Goal: Task Accomplishment & Management: Complete application form

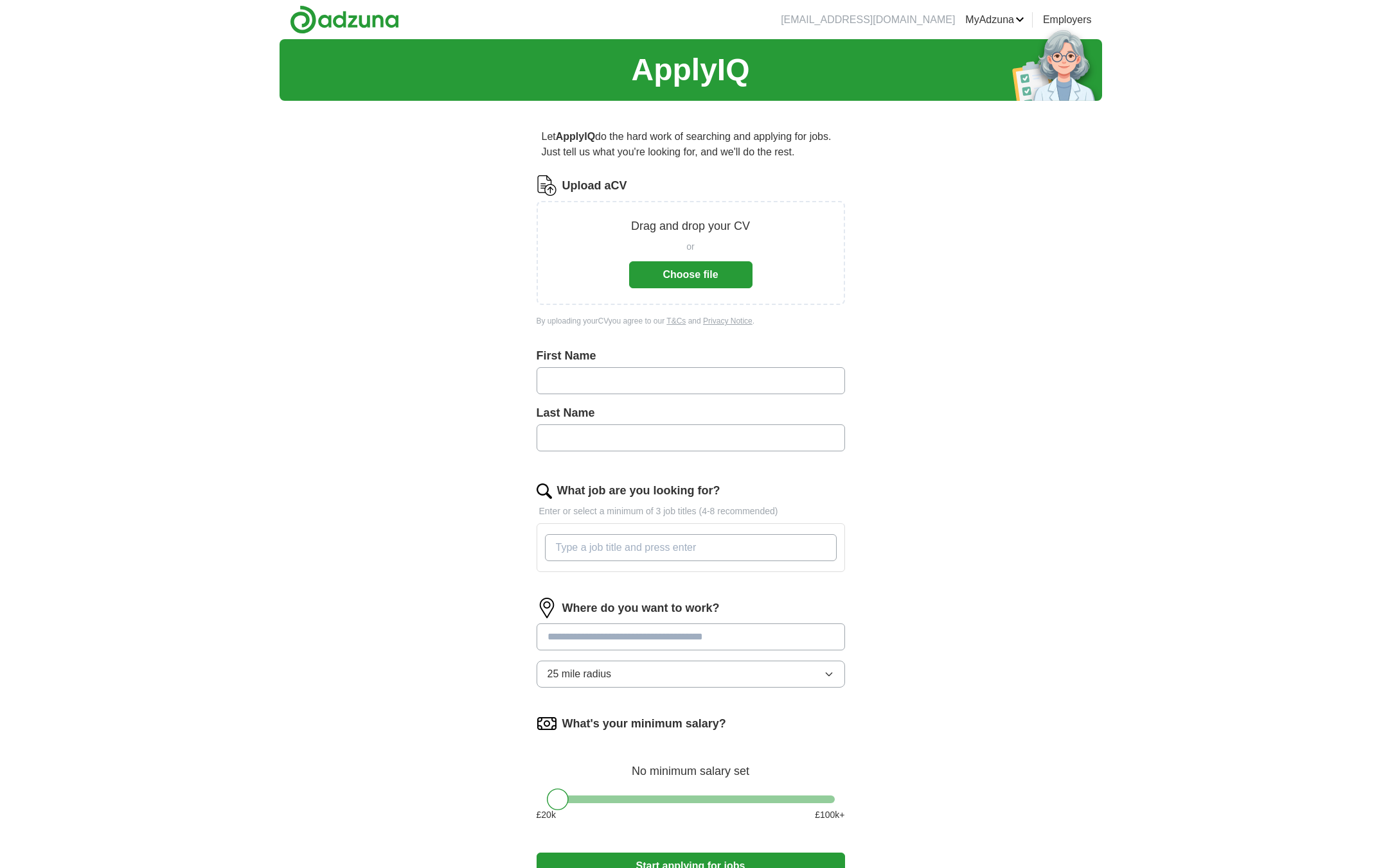
click at [702, 277] on button "Choose file" at bounding box center [690, 275] width 123 height 27
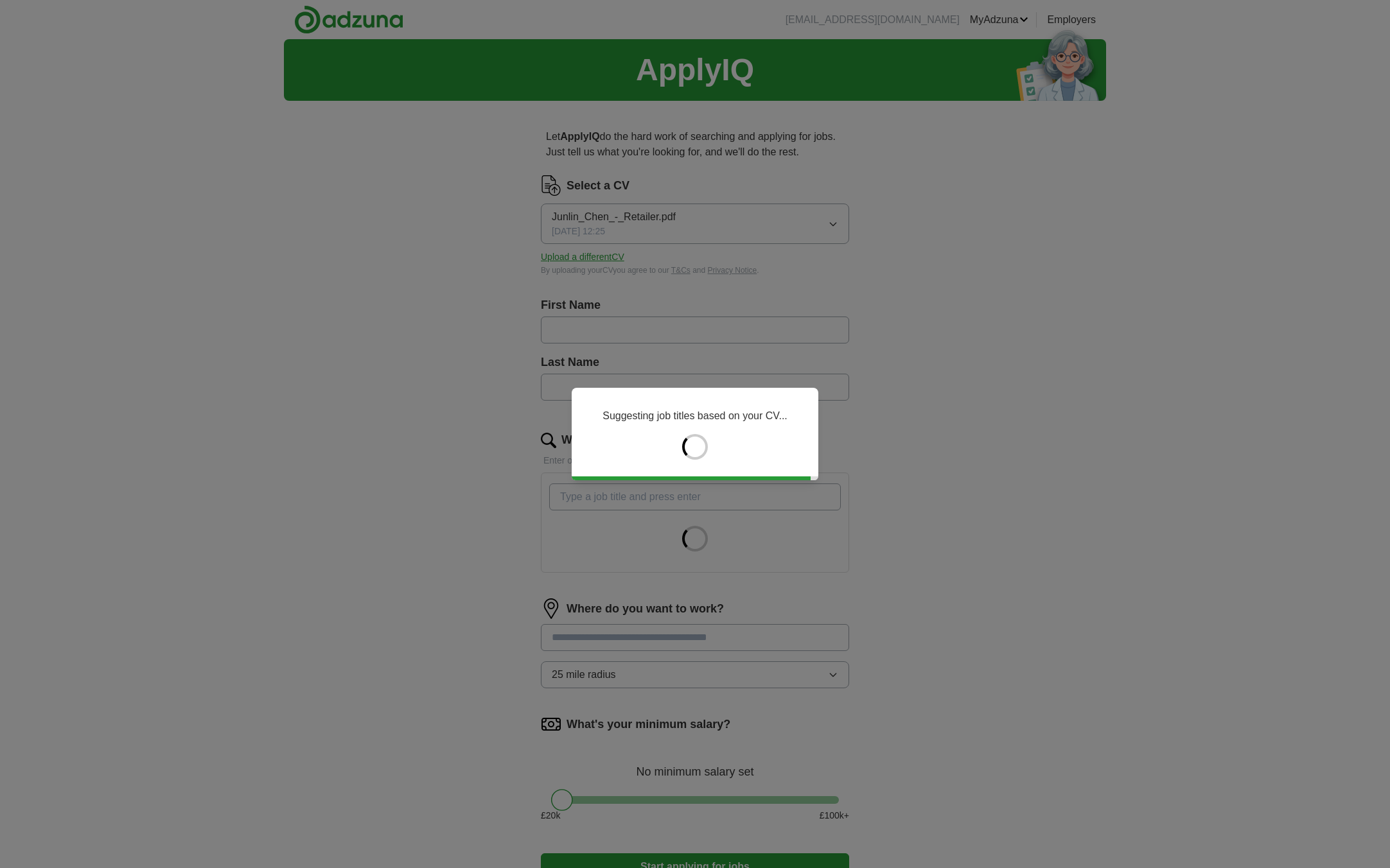
type input "******"
type input "****"
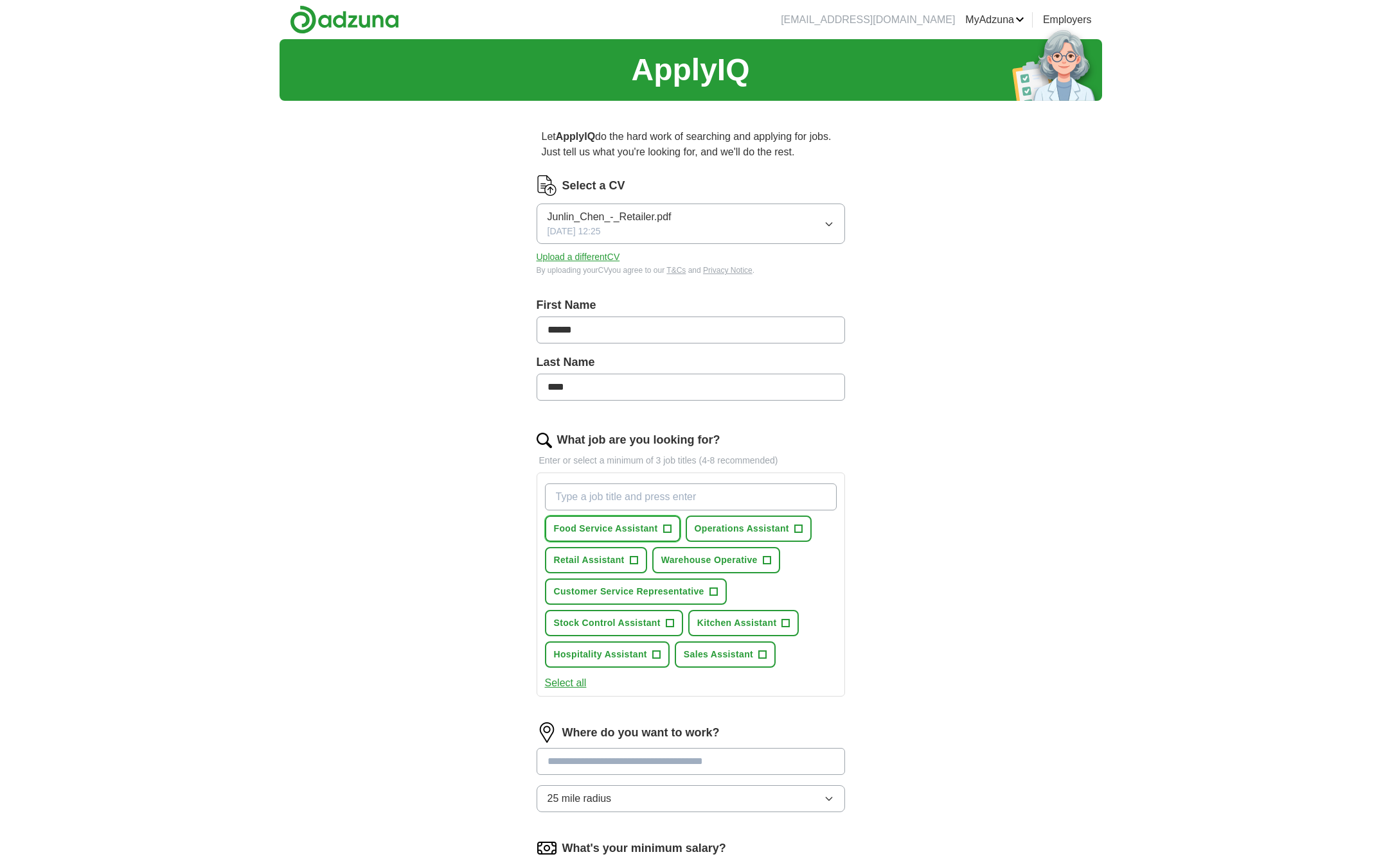
click at [665, 517] on button "Food Service Assistant +" at bounding box center [612, 528] width 135 height 26
click at [783, 528] on span "Operations Assistant" at bounding box center [742, 529] width 95 height 14
click at [625, 554] on button "Retail Assistant +" at bounding box center [596, 560] width 102 height 26
click at [731, 557] on span "Warehouse Operative" at bounding box center [709, 561] width 96 height 14
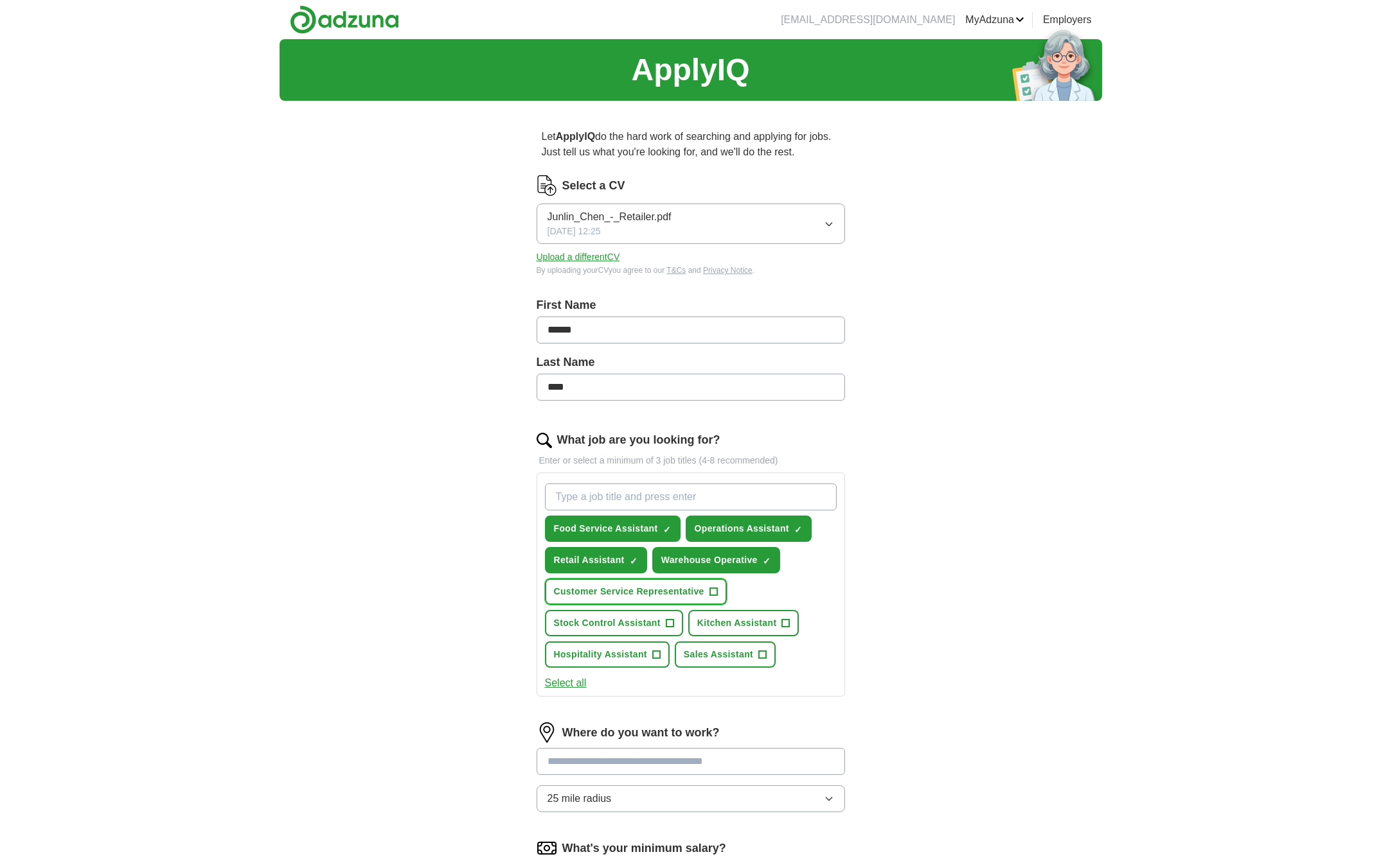
click at [676, 587] on span "Customer Service Representative" at bounding box center [629, 592] width 151 height 14
drag, startPoint x: 635, startPoint y: 632, endPoint x: 634, endPoint y: 645, distance: 13.0
click at [635, 632] on button "Stock Control Assistant +" at bounding box center [614, 623] width 138 height 26
click at [634, 646] on button "Hospitality Assistant +" at bounding box center [607, 654] width 124 height 26
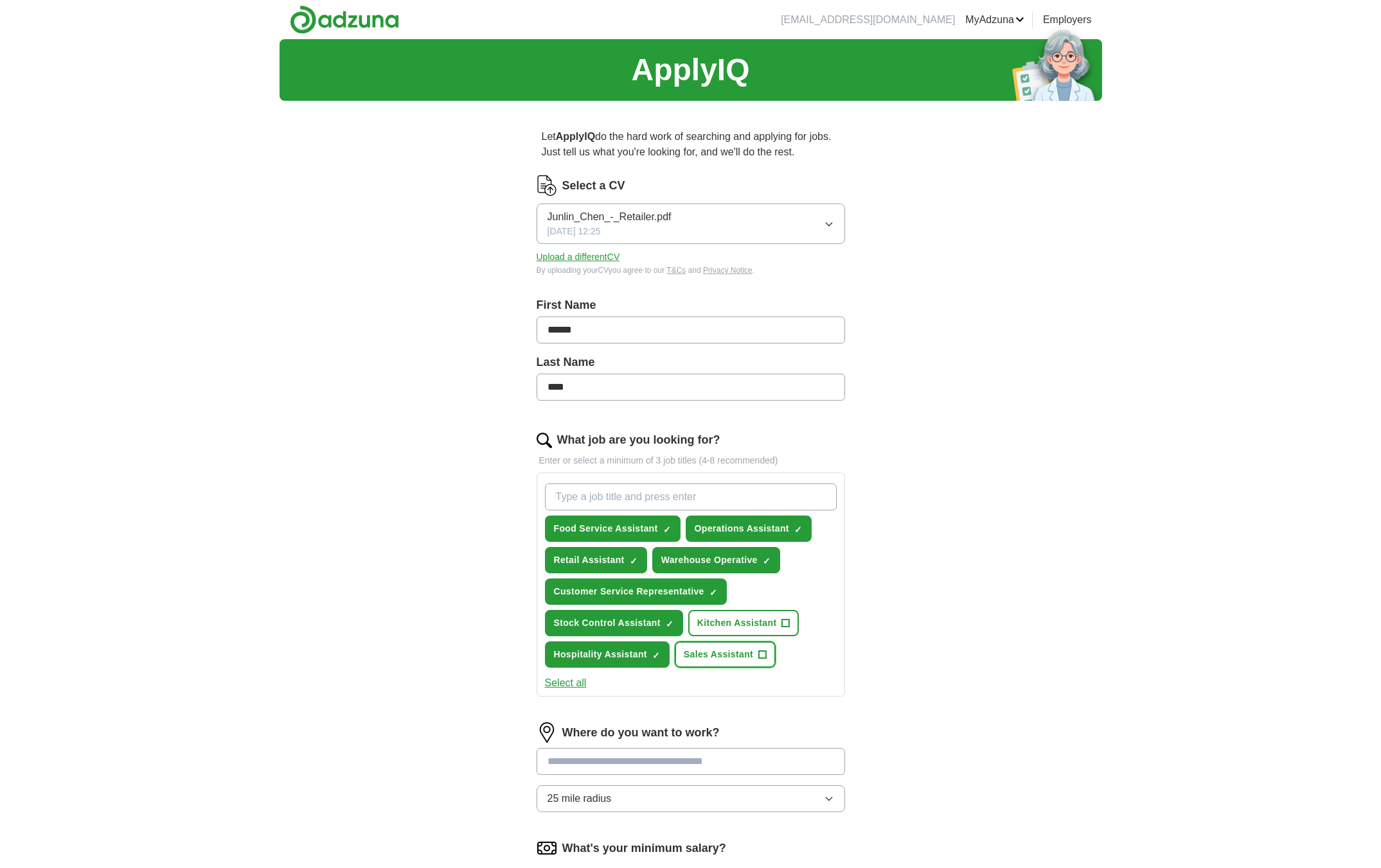
drag, startPoint x: 717, startPoint y: 647, endPoint x: 738, endPoint y: 631, distance: 26.4
click at [719, 646] on button "Sales Assistant +" at bounding box center [725, 654] width 101 height 26
click at [748, 625] on span "Kitchen Assistant" at bounding box center [737, 624] width 80 height 14
click at [688, 610] on button "Kitchen Assistant ✓ ×" at bounding box center [743, 623] width 112 height 26
click at [791, 618] on button "Kitchen Assistant +" at bounding box center [743, 623] width 112 height 26
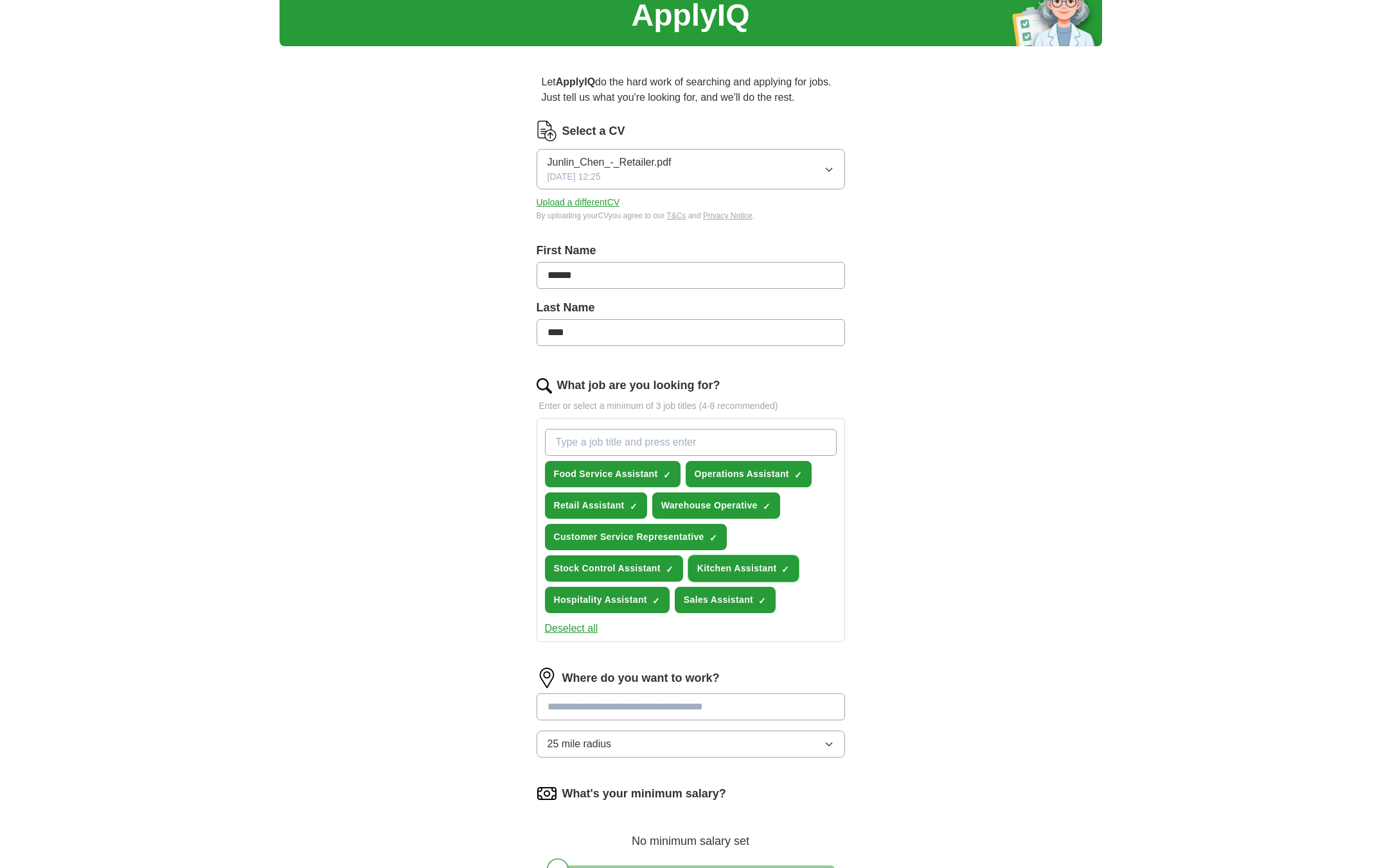
scroll to position [58, 0]
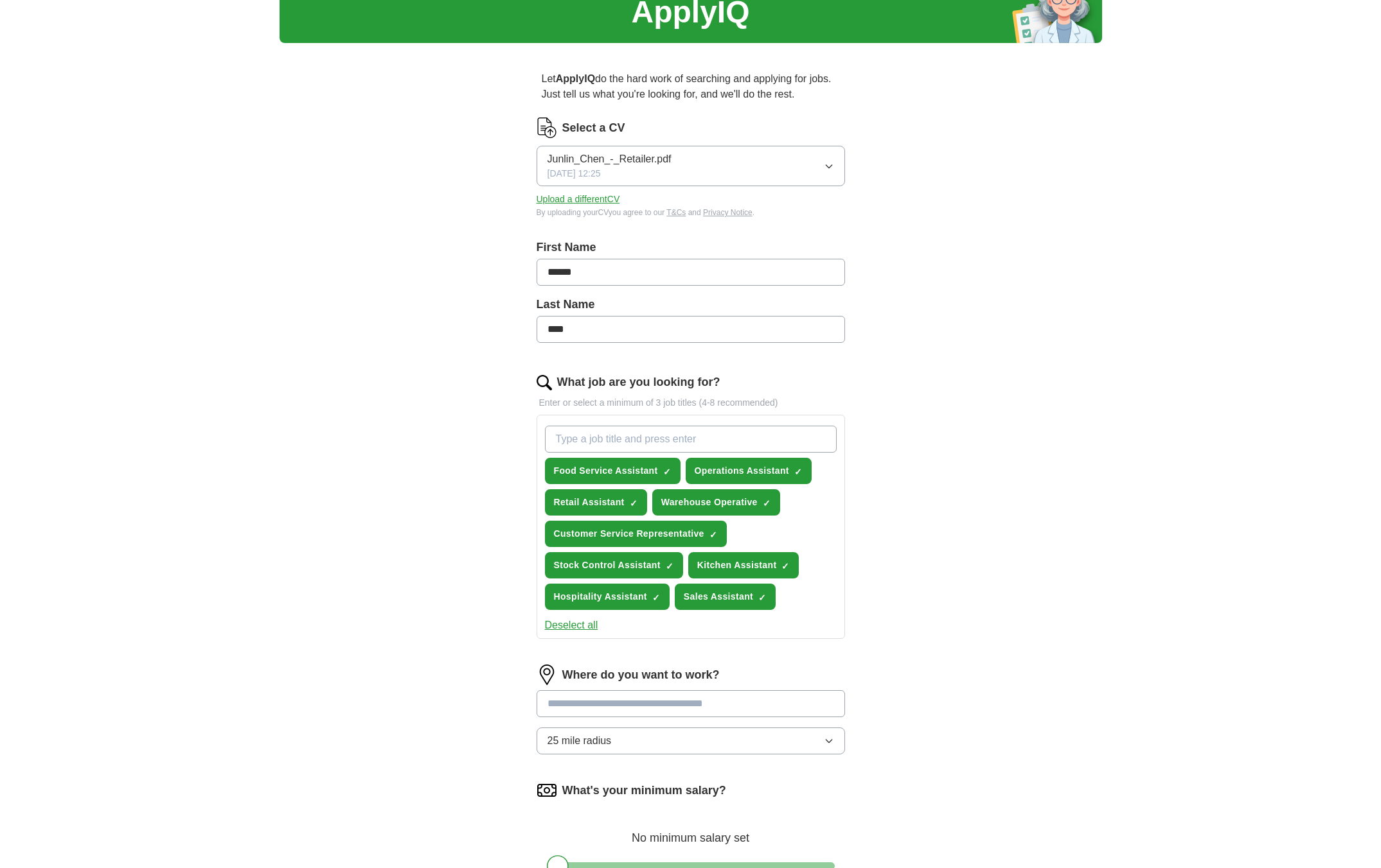
click at [615, 705] on input at bounding box center [690, 704] width 308 height 27
type input "******"
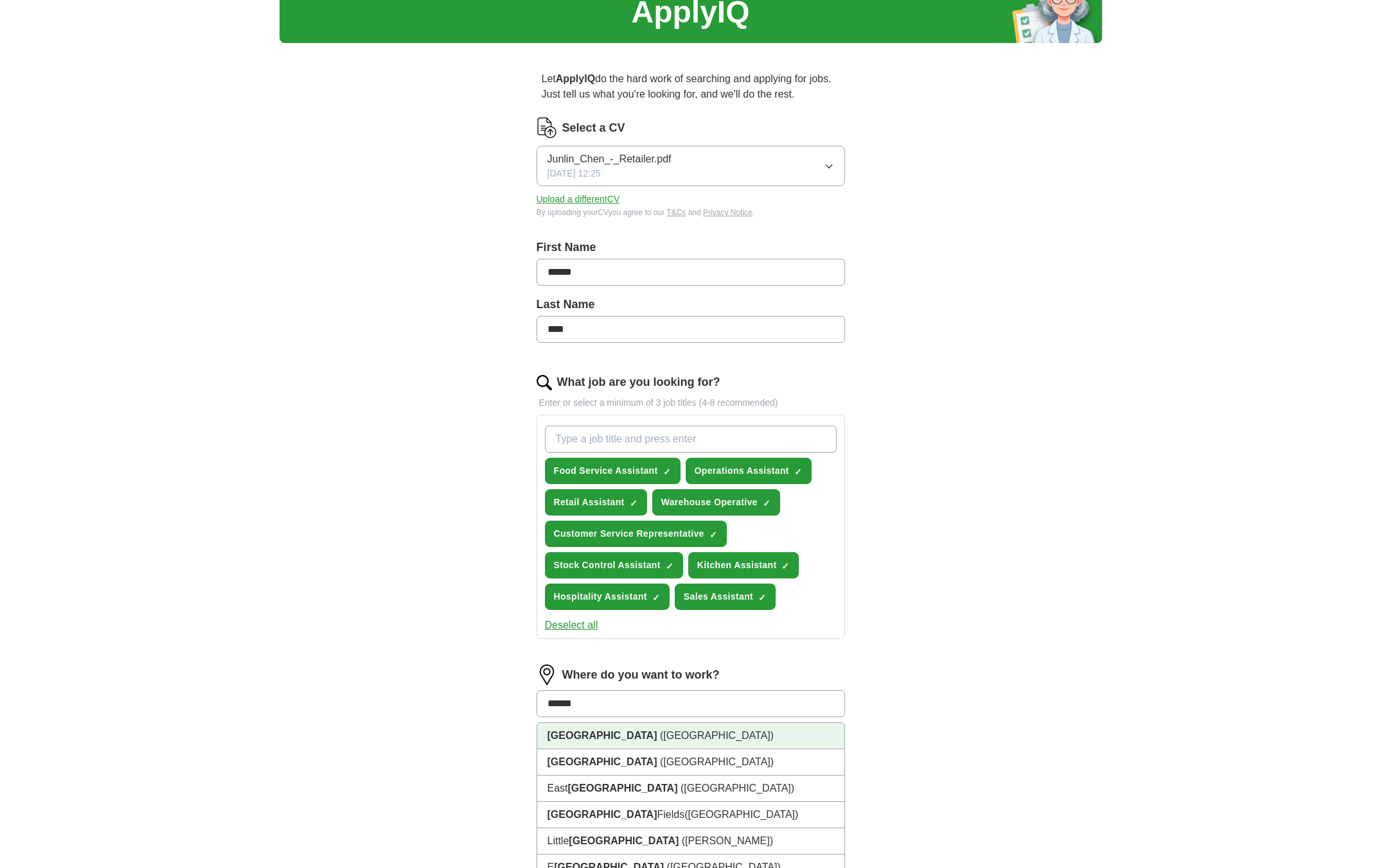
click at [599, 728] on li "[GEOGRAPHIC_DATA] ([GEOGRAPHIC_DATA])" at bounding box center [690, 736] width 307 height 26
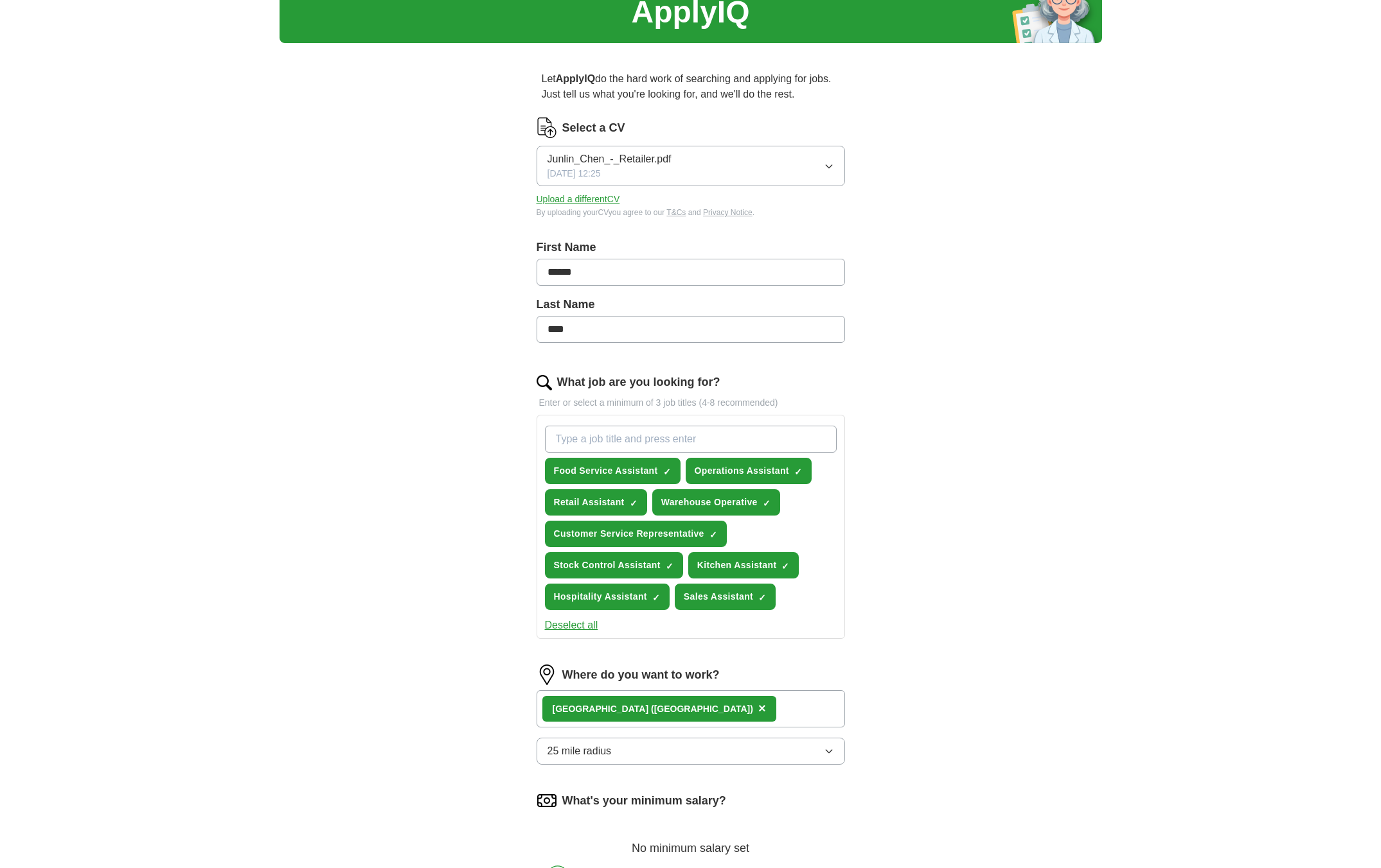
click at [612, 756] on button "25 mile radius" at bounding box center [690, 751] width 308 height 27
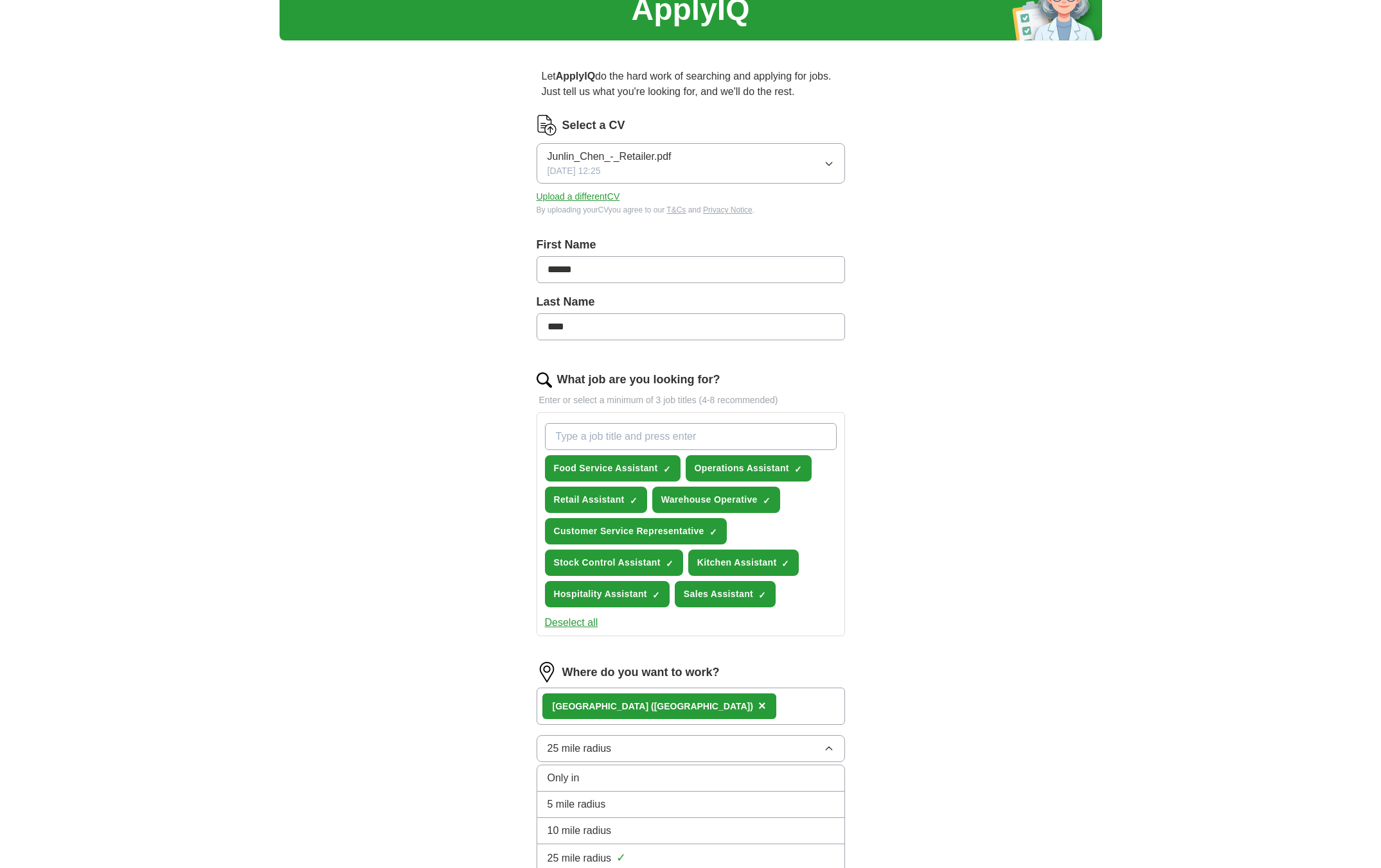
click at [602, 833] on span "10 mile radius" at bounding box center [579, 831] width 64 height 15
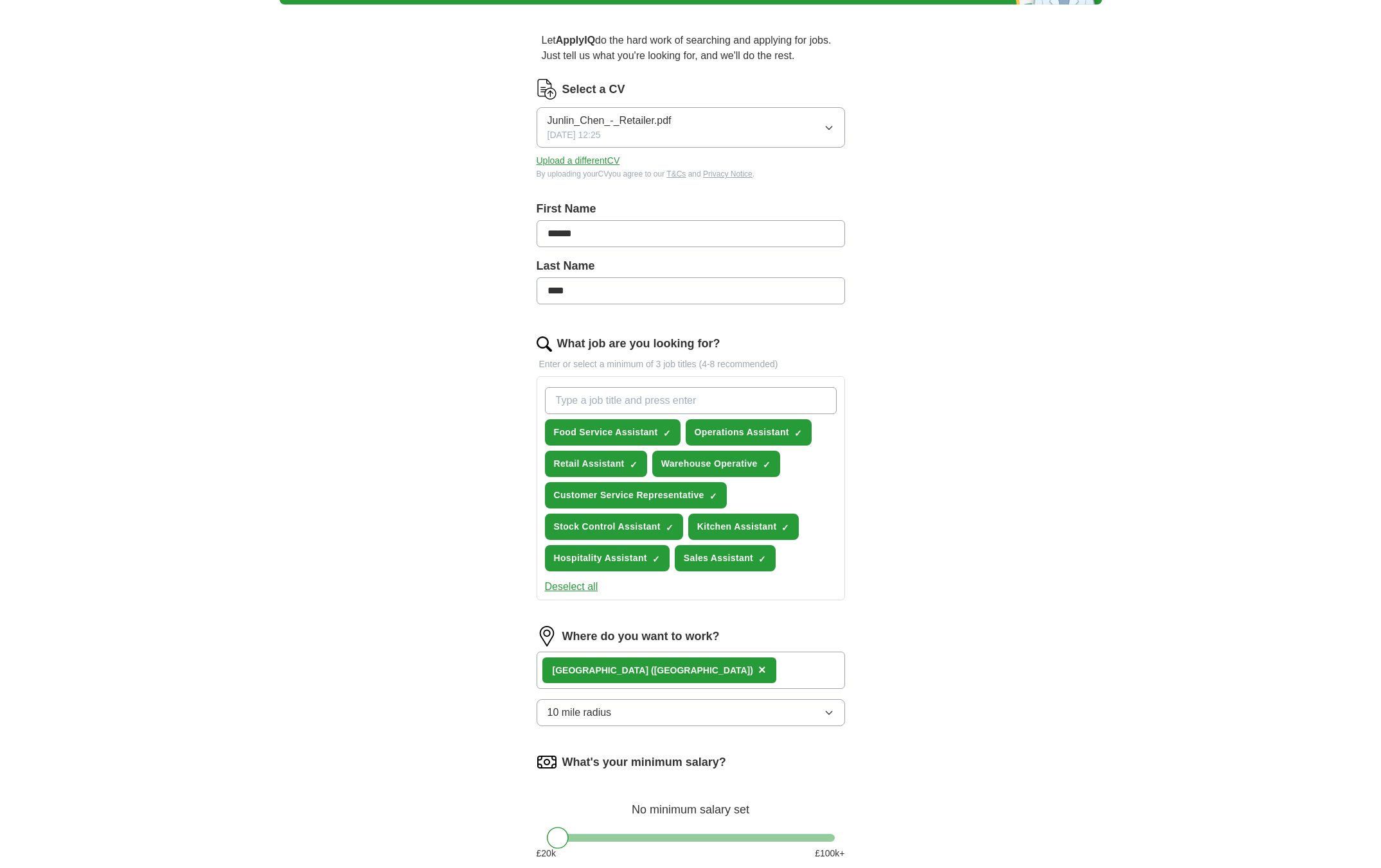
scroll to position [324, 0]
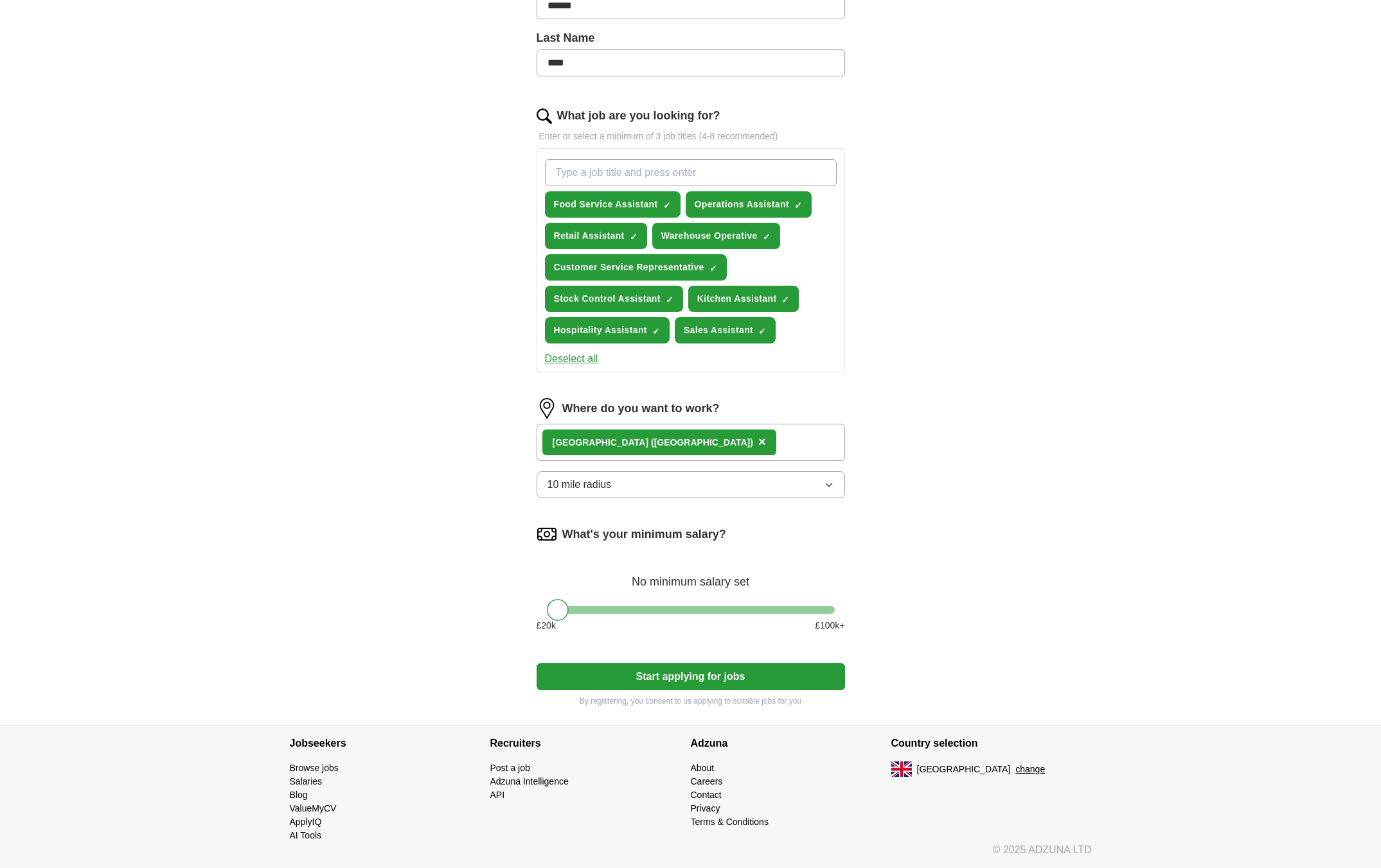
click at [603, 688] on button "Start applying for jobs" at bounding box center [690, 677] width 308 height 27
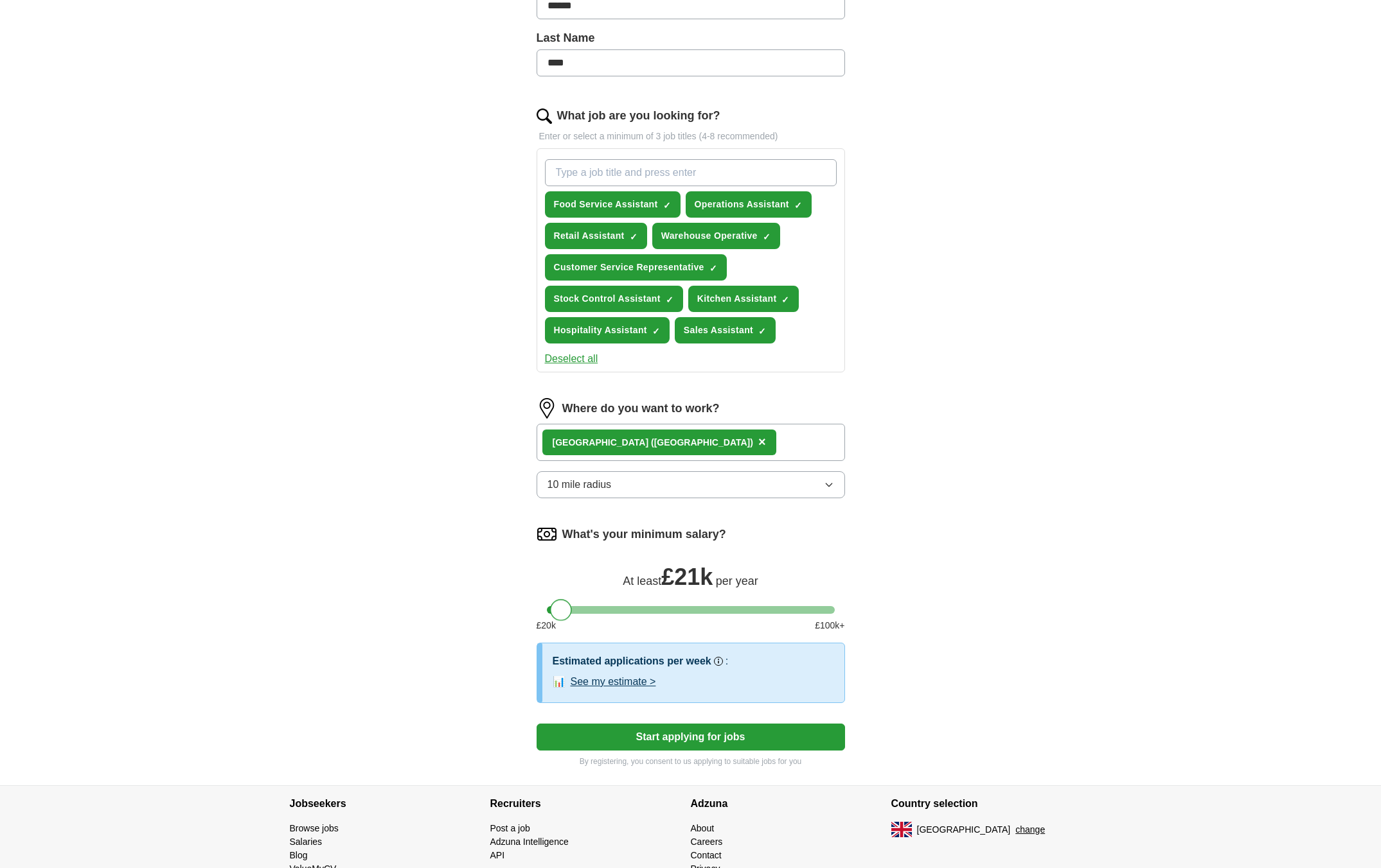
click at [567, 614] on div at bounding box center [561, 610] width 22 height 22
click at [633, 739] on button "Start applying for jobs" at bounding box center [690, 738] width 308 height 27
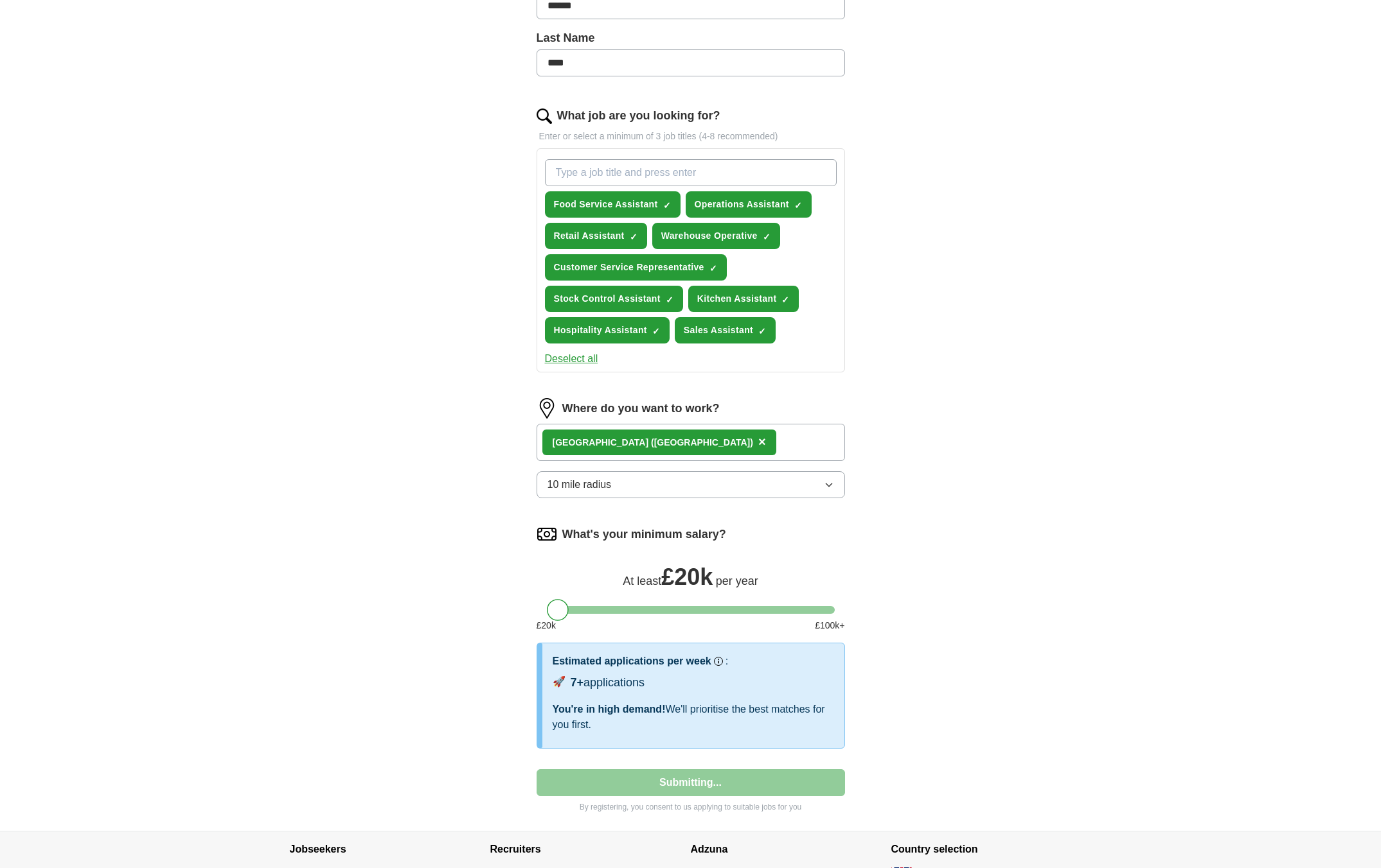
select select "**"
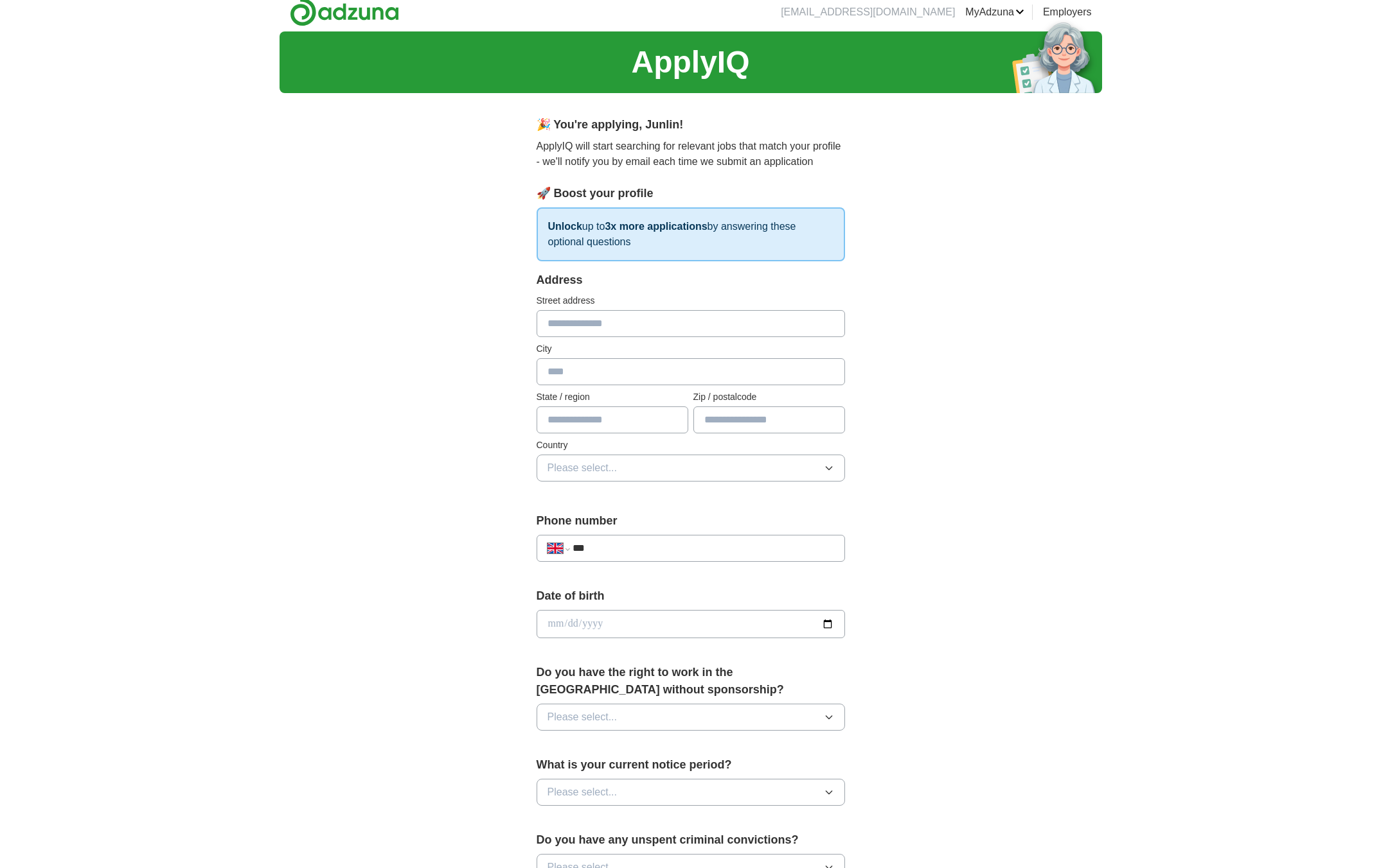
scroll to position [0, 0]
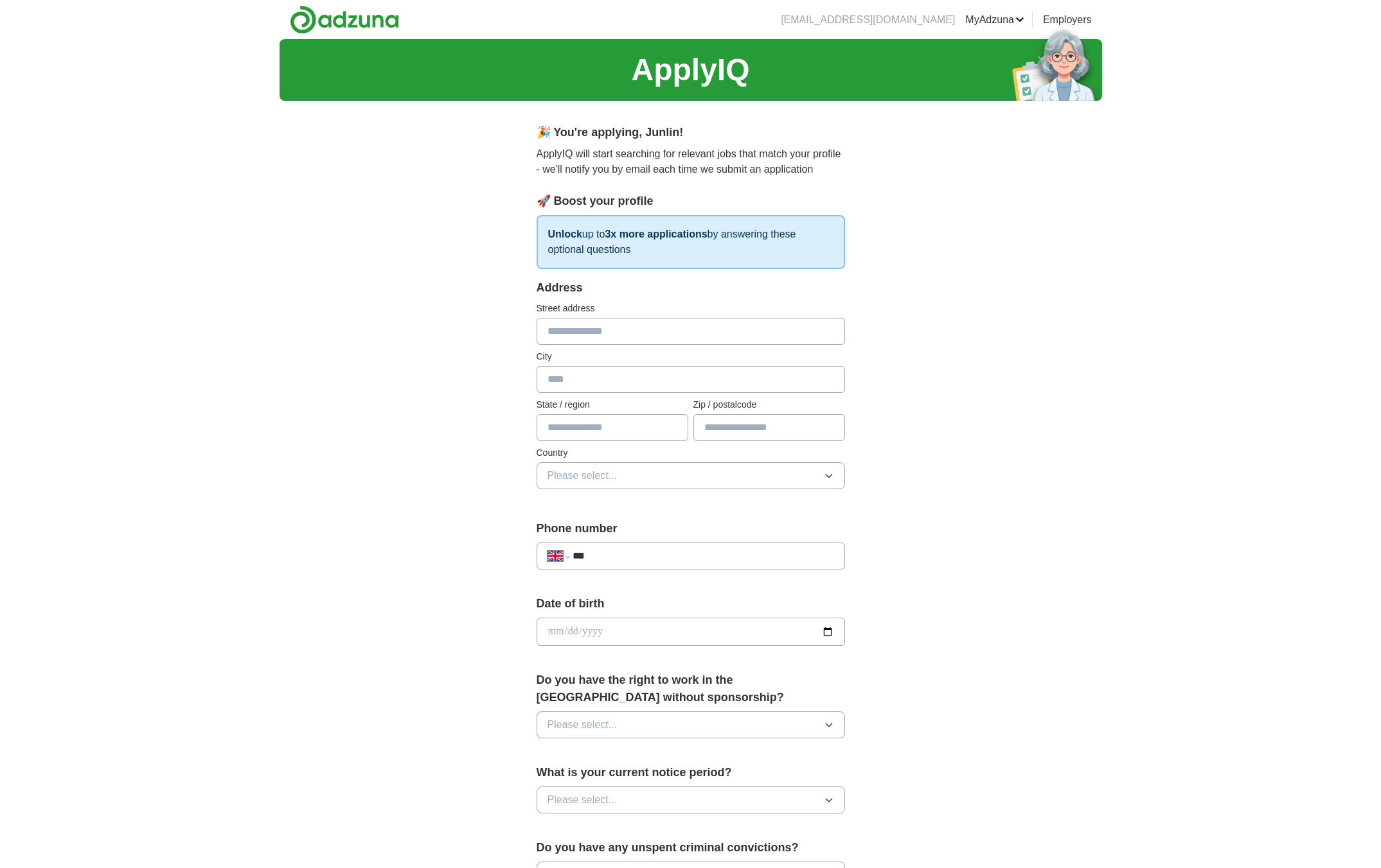
click at [587, 324] on input "text" at bounding box center [690, 332] width 308 height 27
type input "**********"
type input "******"
type input "**********"
type input "********"
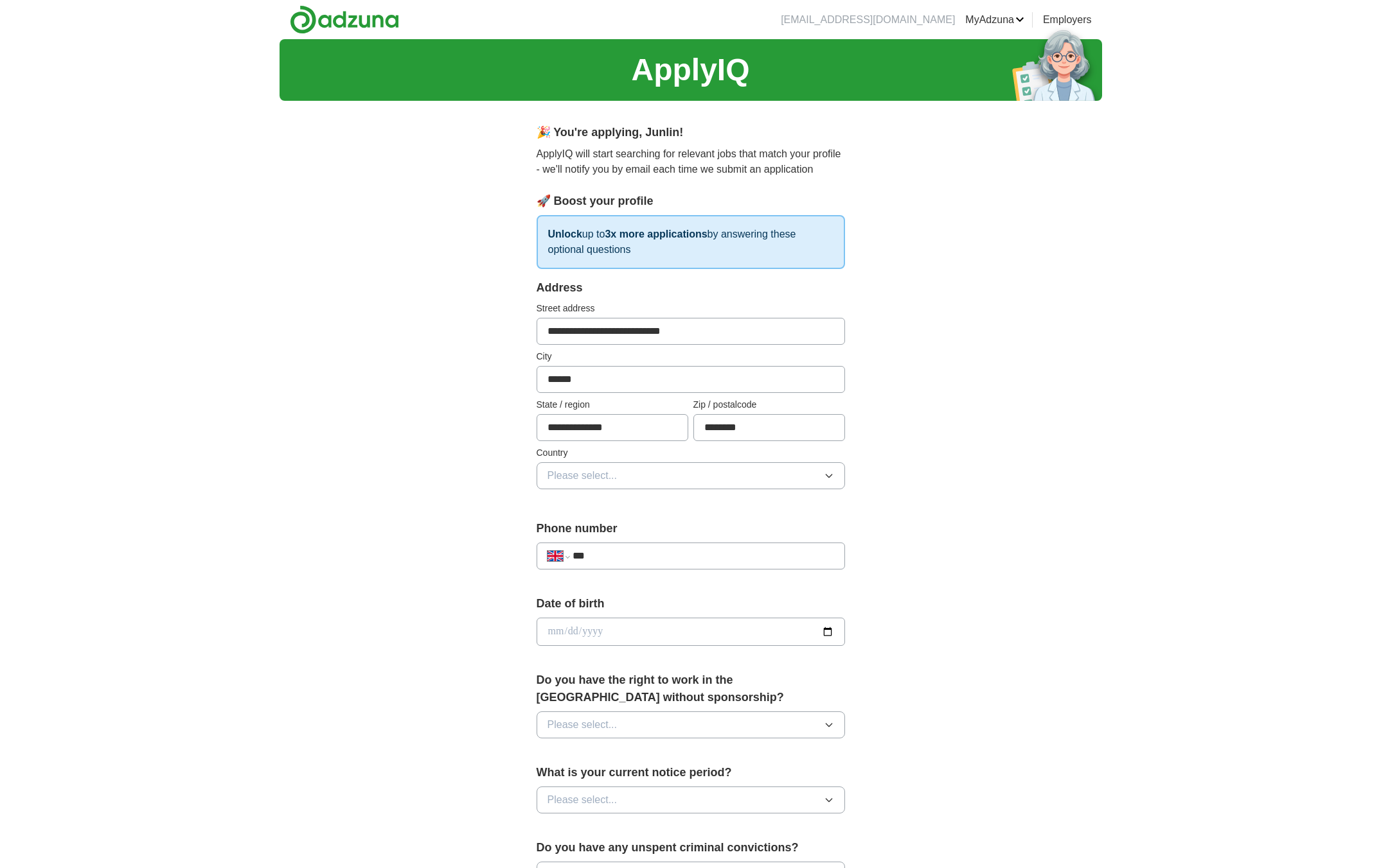
click at [668, 476] on button "Please select..." at bounding box center [690, 476] width 308 height 27
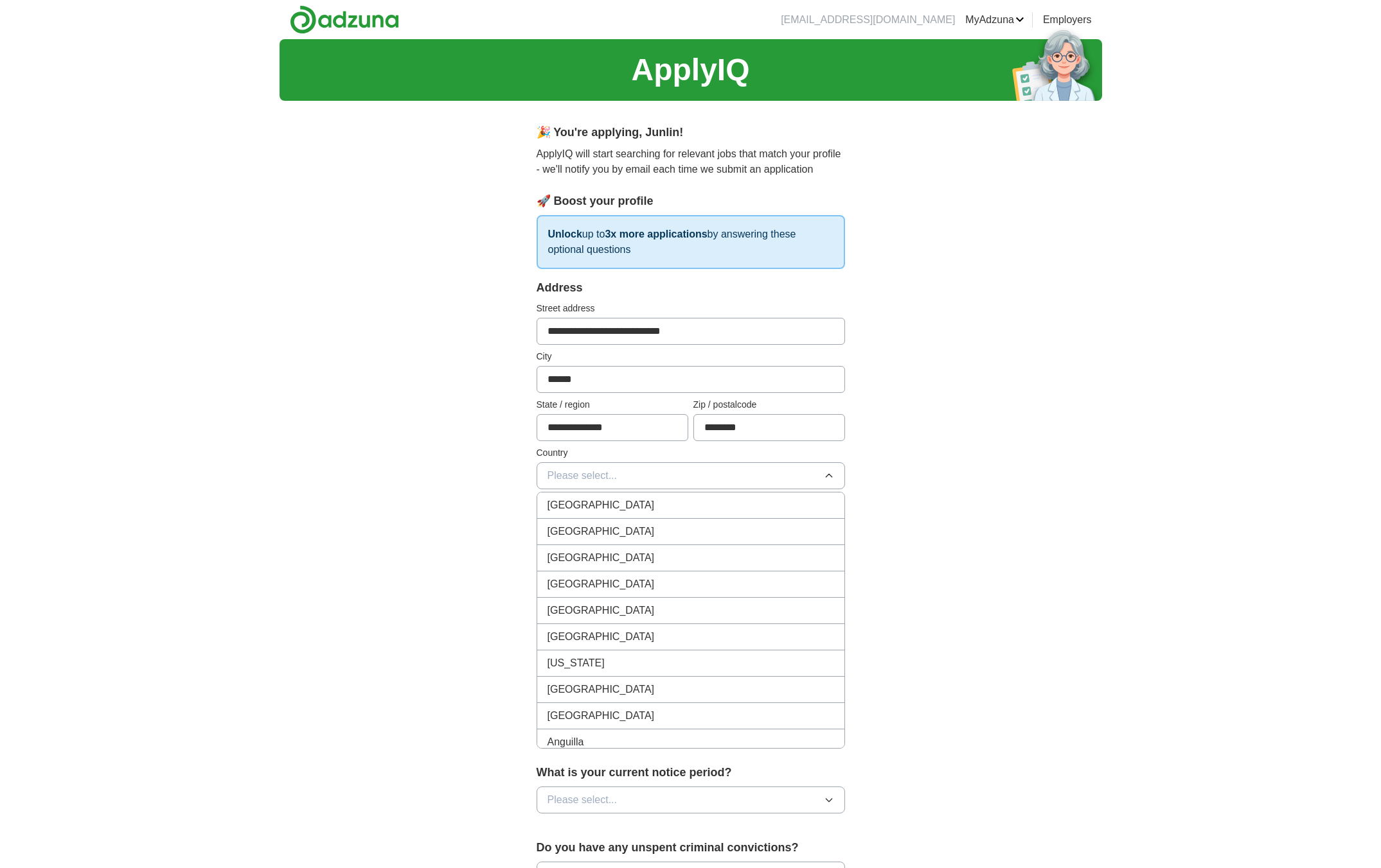
click at [662, 507] on div "[GEOGRAPHIC_DATA]" at bounding box center [690, 505] width 287 height 15
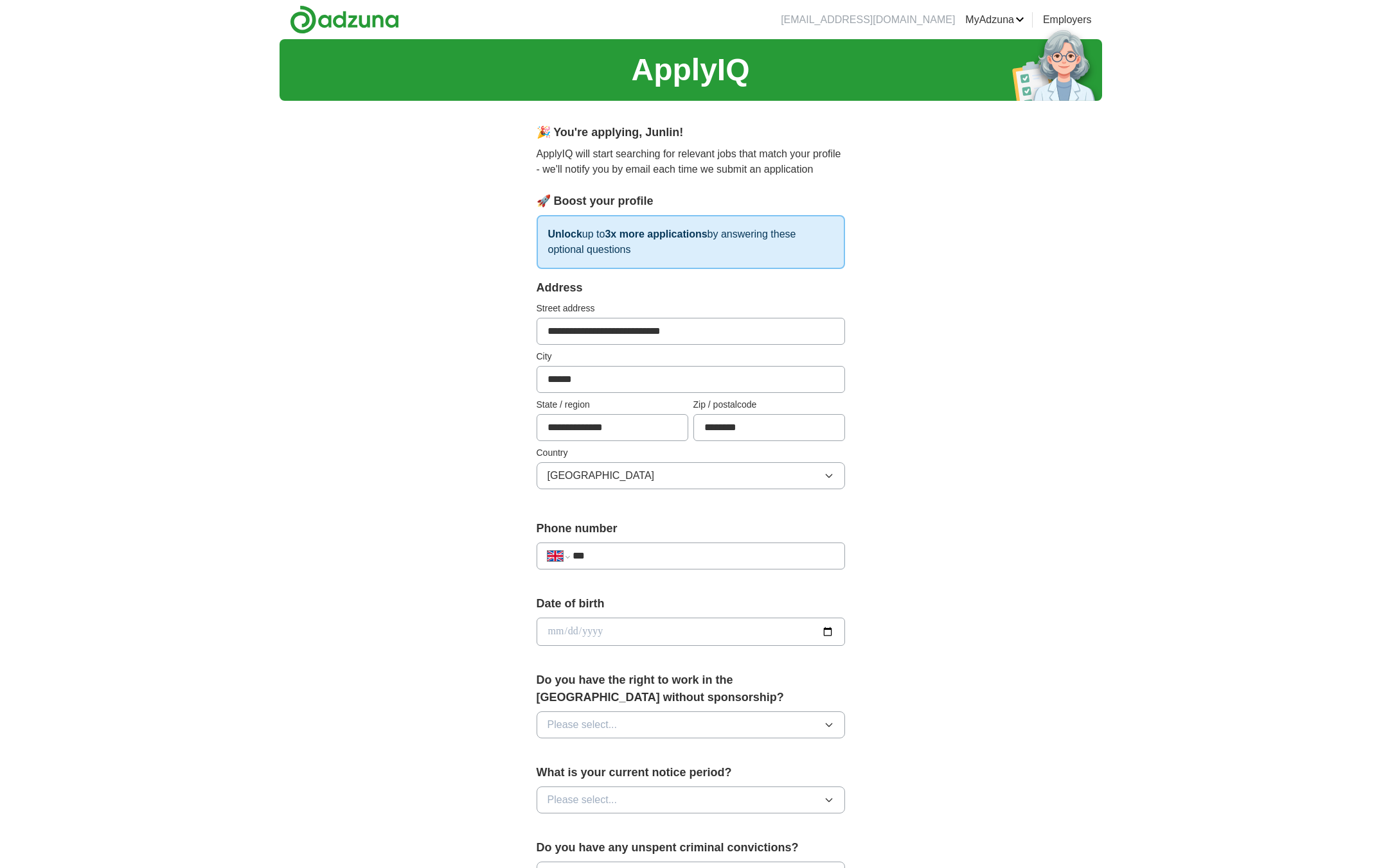
click at [661, 620] on input "date" at bounding box center [690, 631] width 308 height 28
click at [647, 643] on input "date" at bounding box center [690, 631] width 308 height 28
click at [644, 635] on input "date" at bounding box center [690, 631] width 308 height 28
type input "**********"
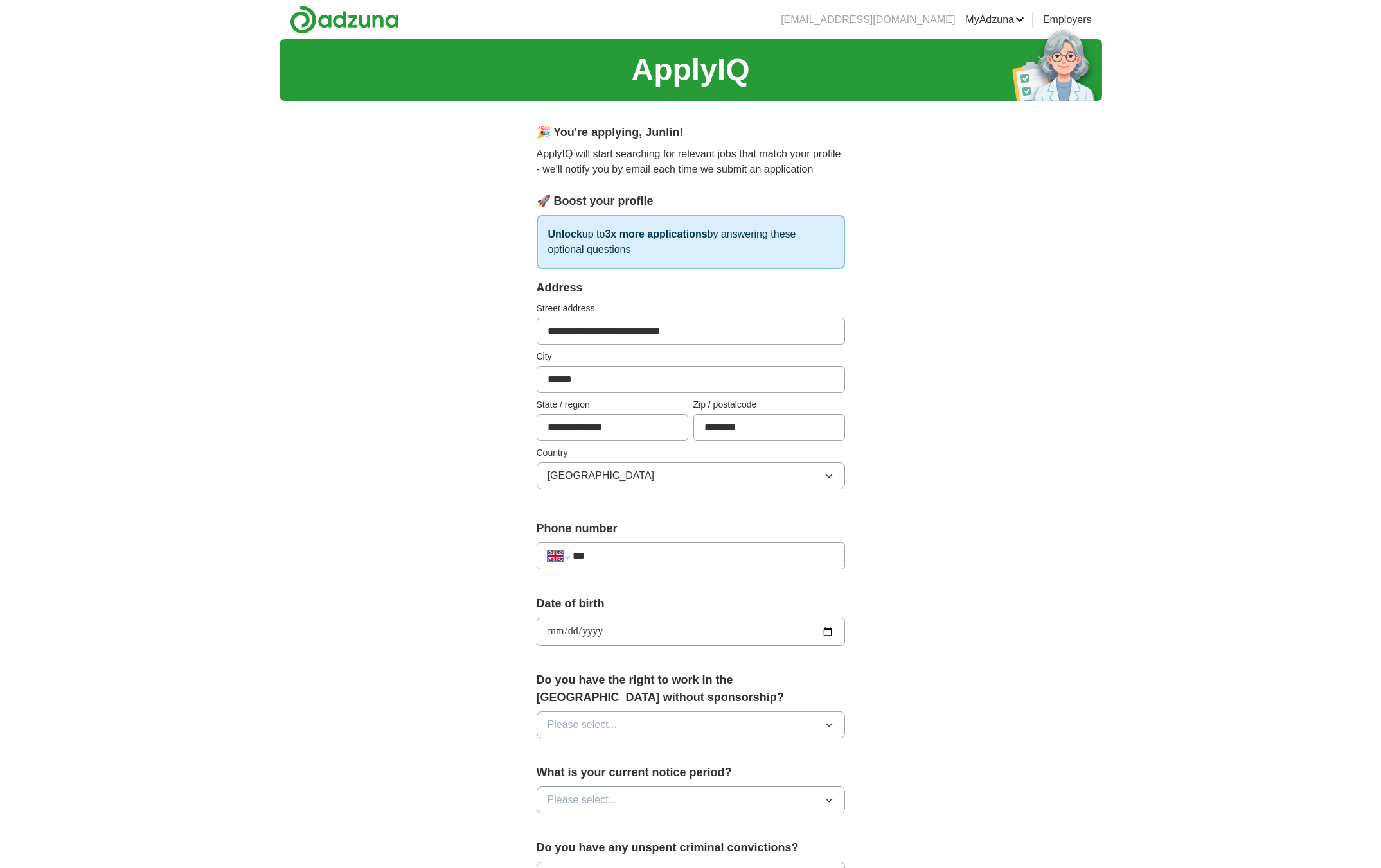
type input "**********"
click at [716, 713] on button "Please select..." at bounding box center [690, 725] width 308 height 27
click at [725, 751] on div "Yes" at bounding box center [690, 755] width 287 height 15
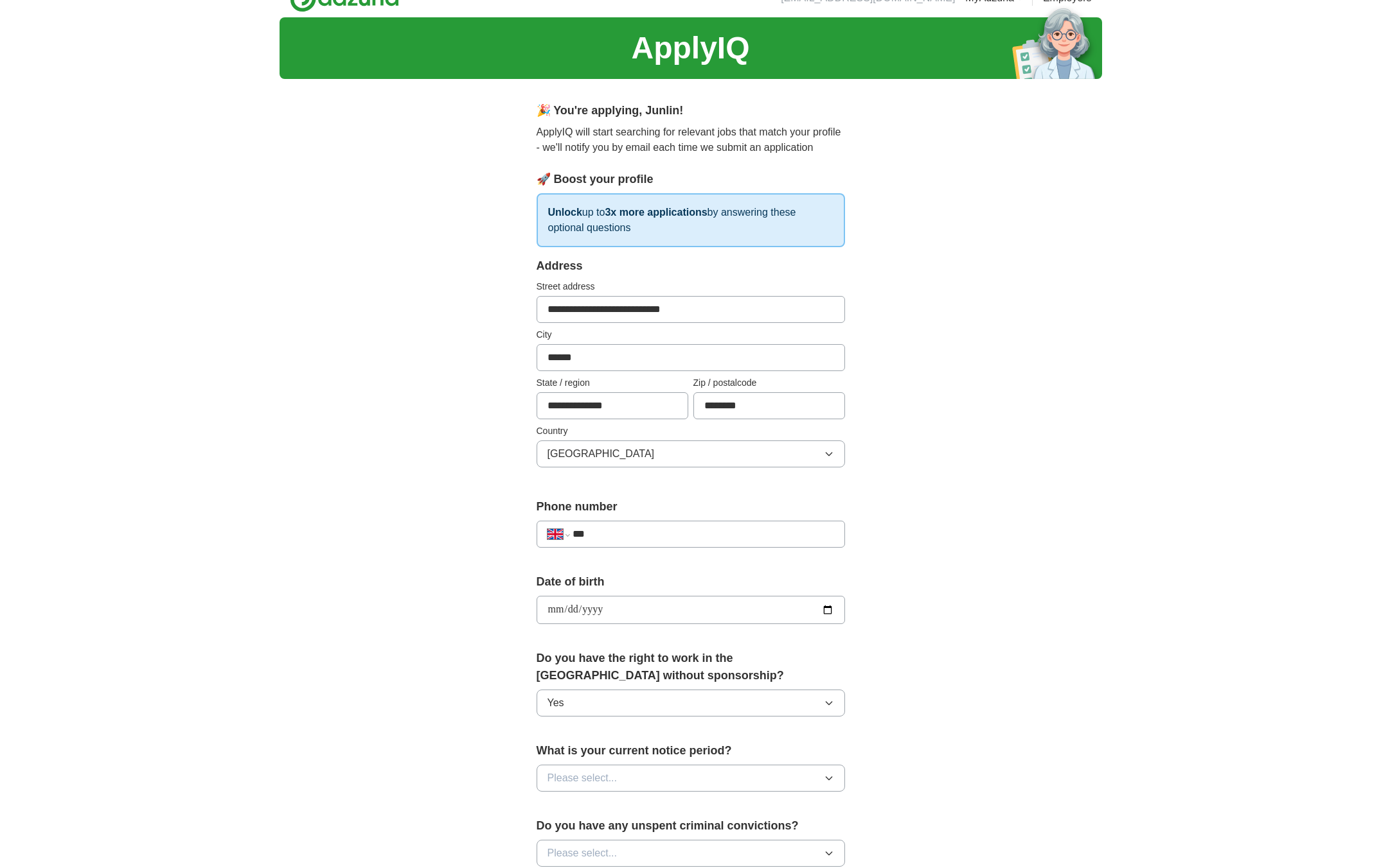
scroll to position [33, 0]
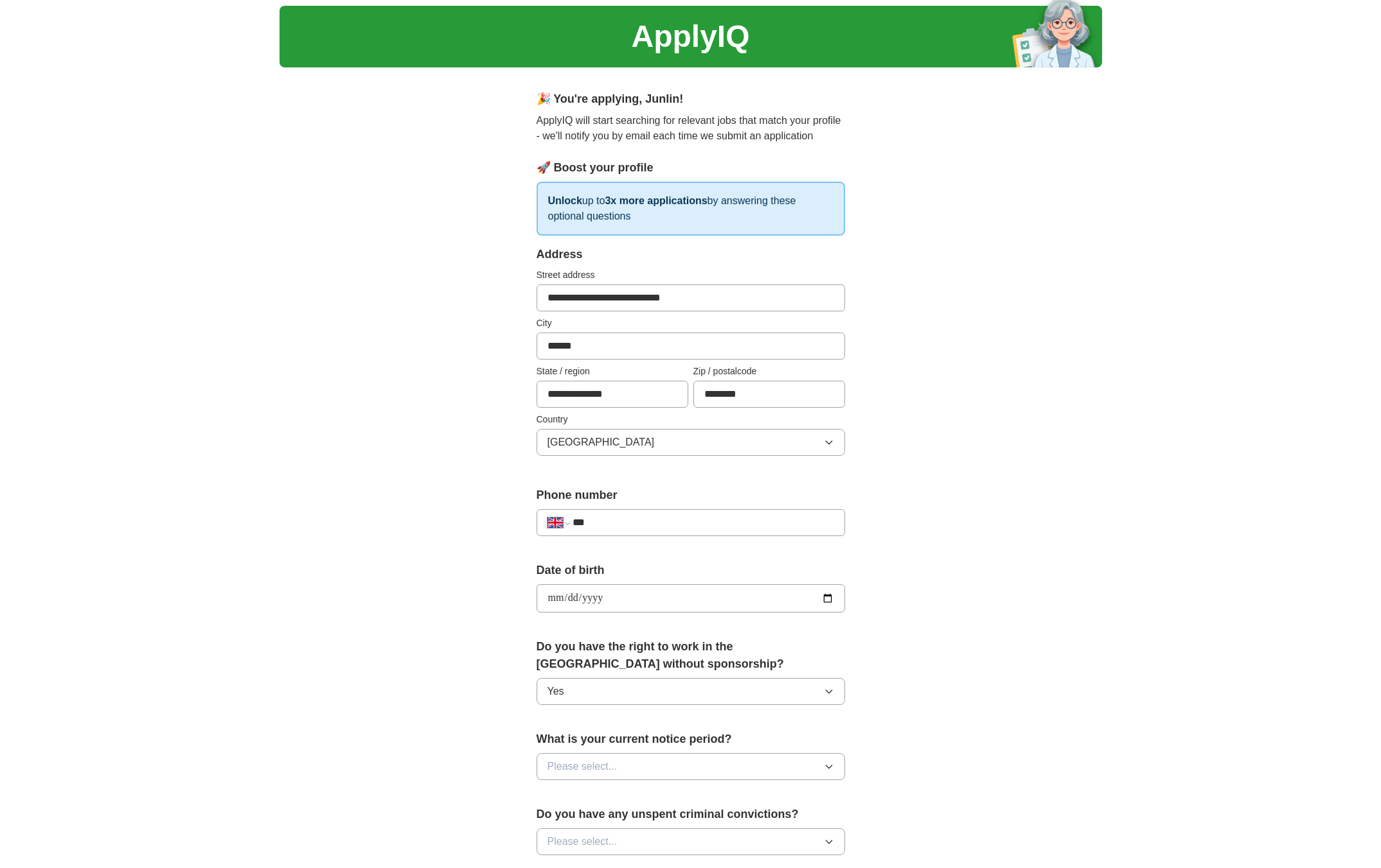
click at [738, 759] on button "Please select..." at bounding box center [690, 767] width 308 height 27
click at [733, 807] on li "None" at bounding box center [690, 797] width 307 height 26
click at [764, 755] on button "None" at bounding box center [690, 767] width 308 height 27
click at [740, 827] on div "1 week" at bounding box center [690, 825] width 287 height 15
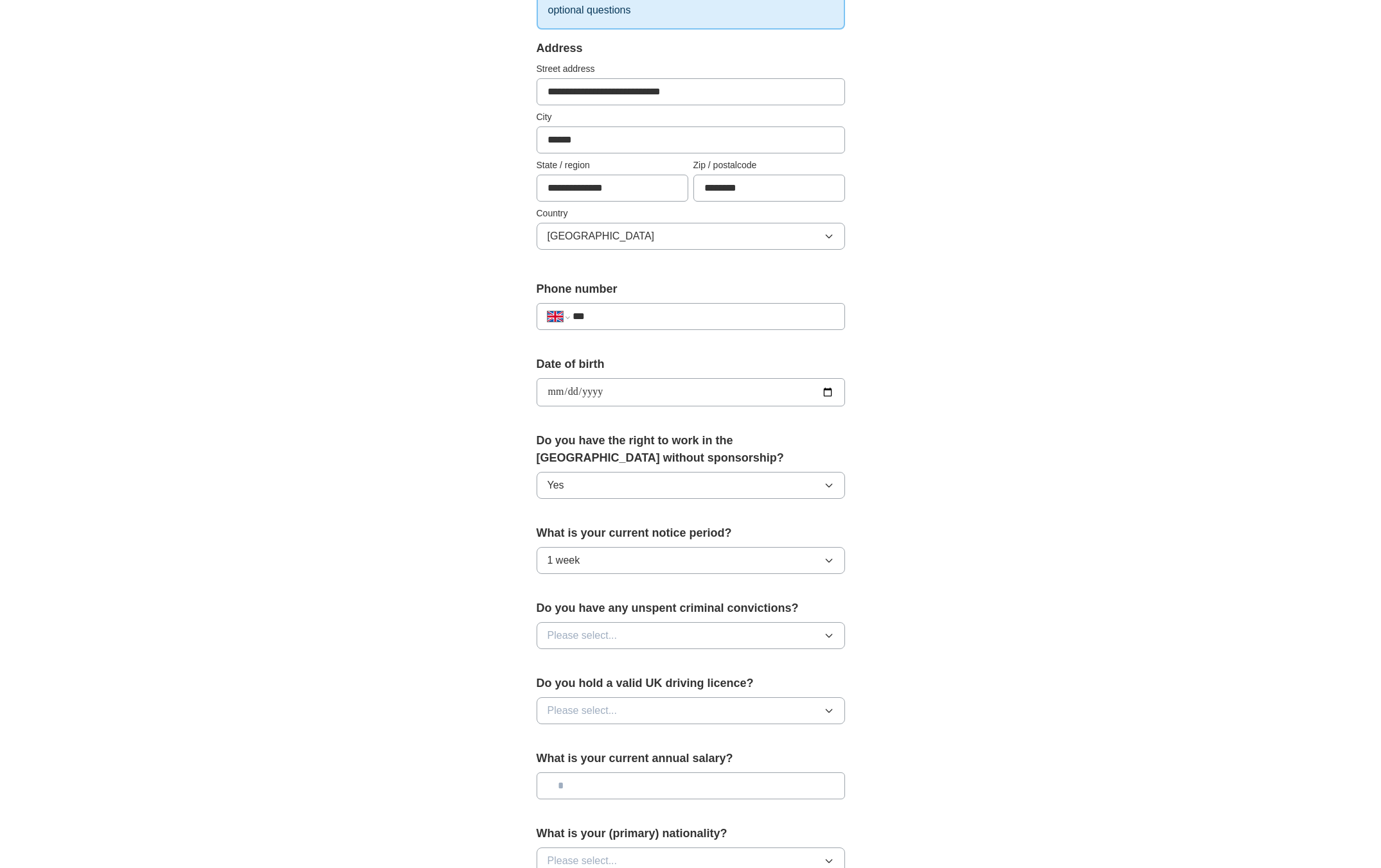
scroll to position [466, 0]
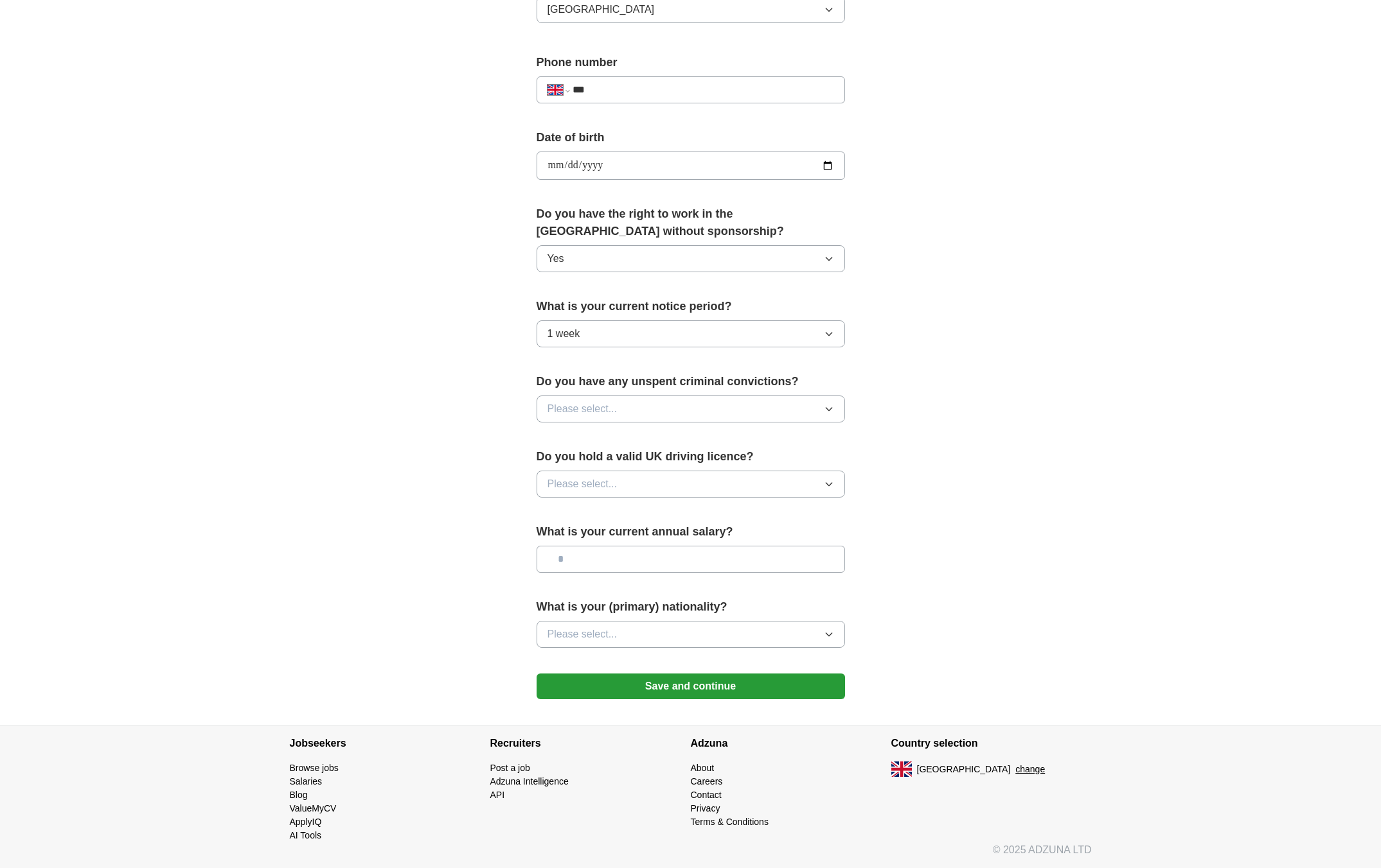
click at [772, 398] on button "Please select..." at bounding box center [690, 409] width 308 height 27
click at [771, 464] on div "No" at bounding box center [690, 465] width 287 height 15
click at [778, 480] on button "Please select..." at bounding box center [690, 484] width 308 height 27
click at [763, 534] on div "No" at bounding box center [690, 540] width 287 height 15
click at [754, 560] on input "text" at bounding box center [690, 560] width 308 height 27
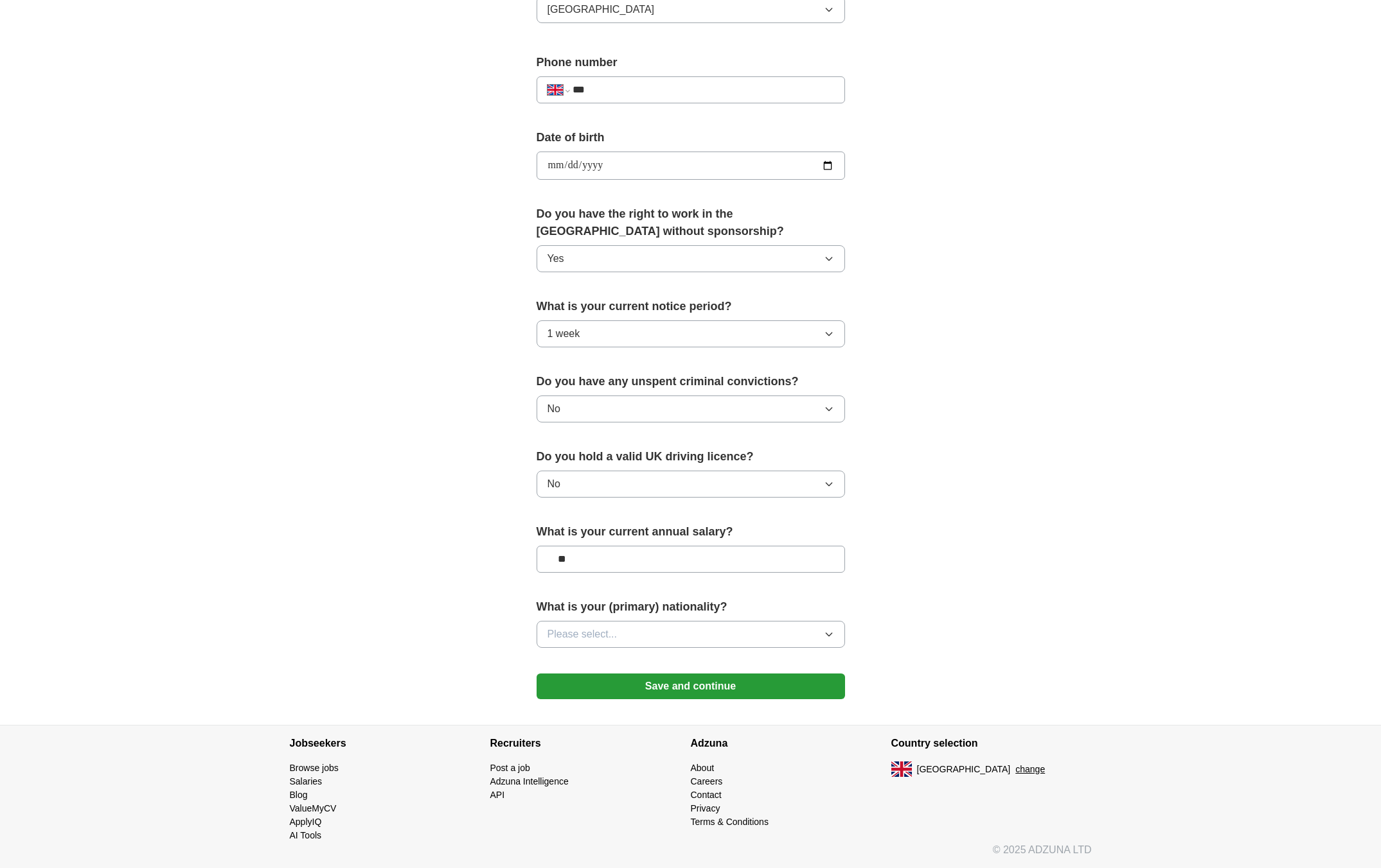
type input "**"
click at [713, 643] on button "Please select..." at bounding box center [690, 635] width 308 height 27
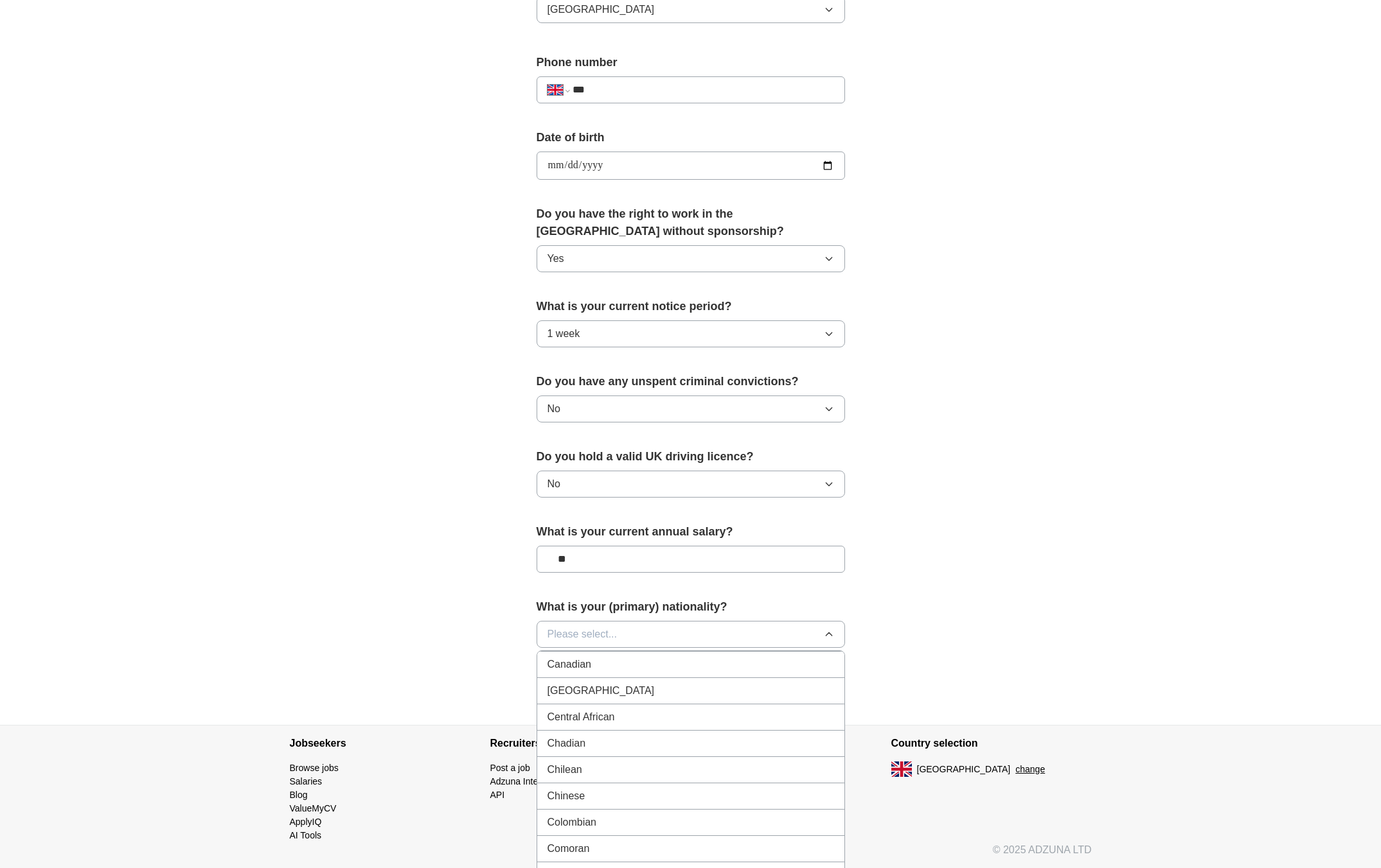
scroll to position [960, 0]
click at [644, 746] on li "Colombian" at bounding box center [690, 758] width 307 height 26
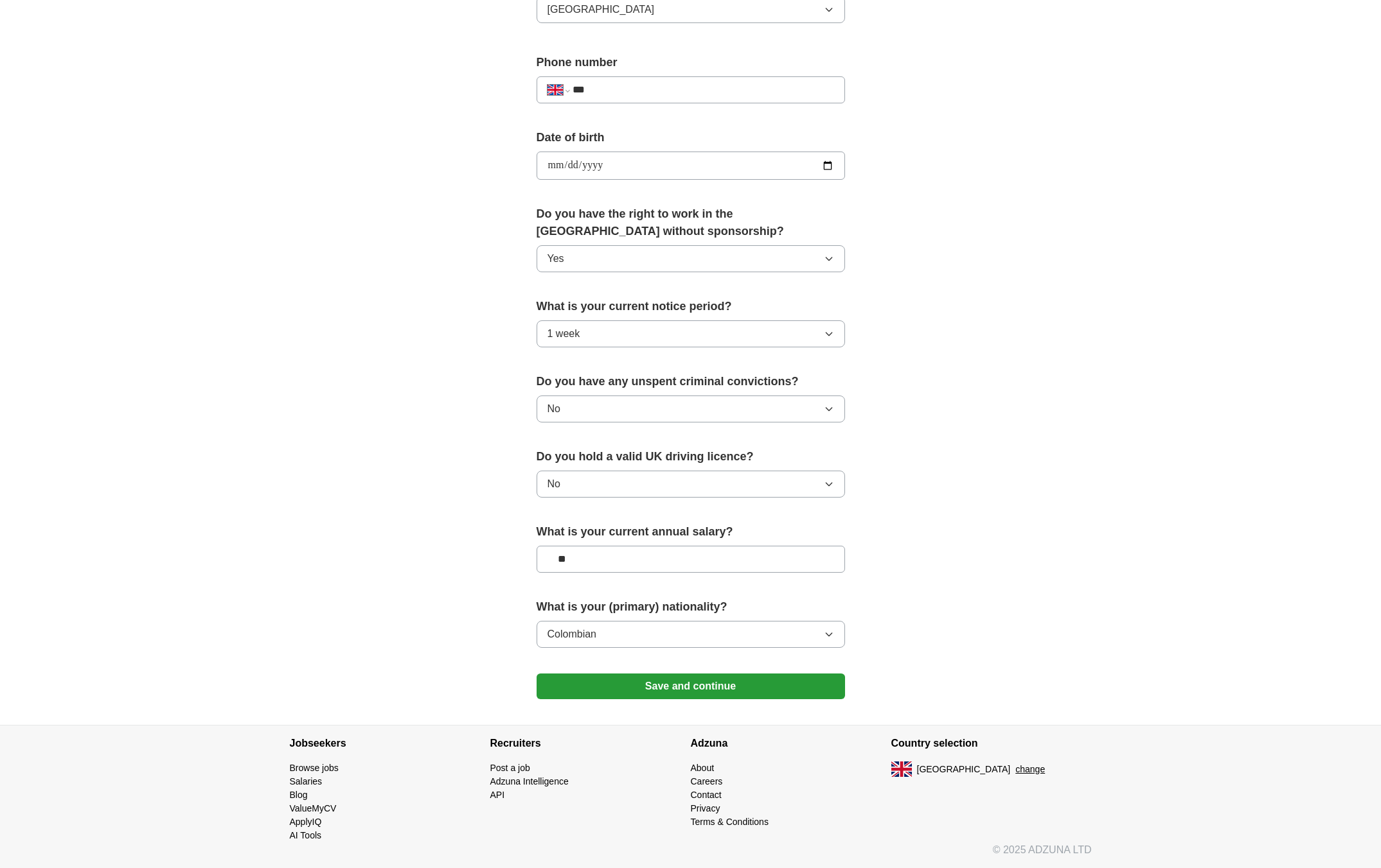
click at [641, 628] on button "Colombian" at bounding box center [690, 635] width 308 height 27
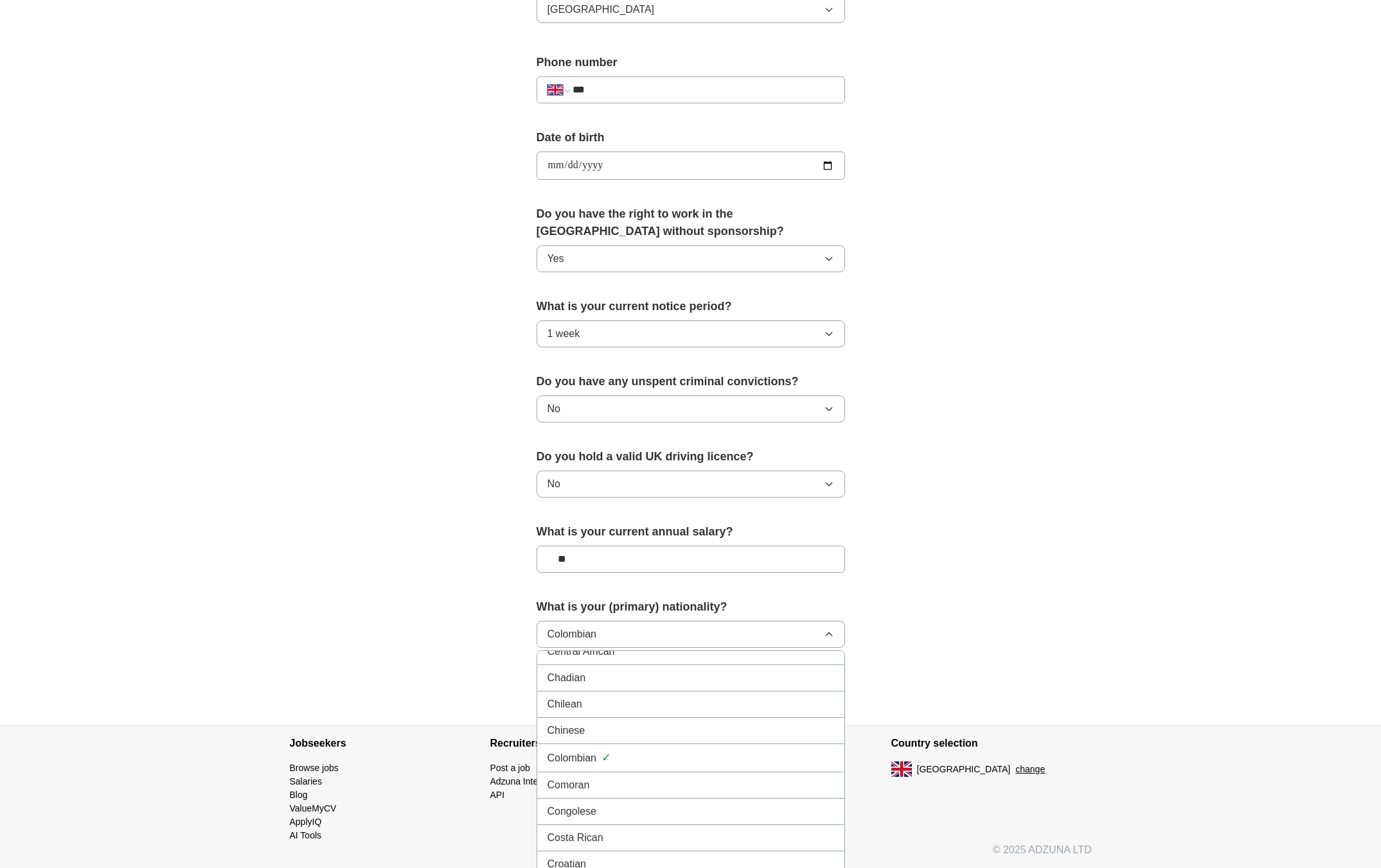
scroll to position [947, 0]
click at [598, 743] on div "Chinese" at bounding box center [690, 744] width 287 height 15
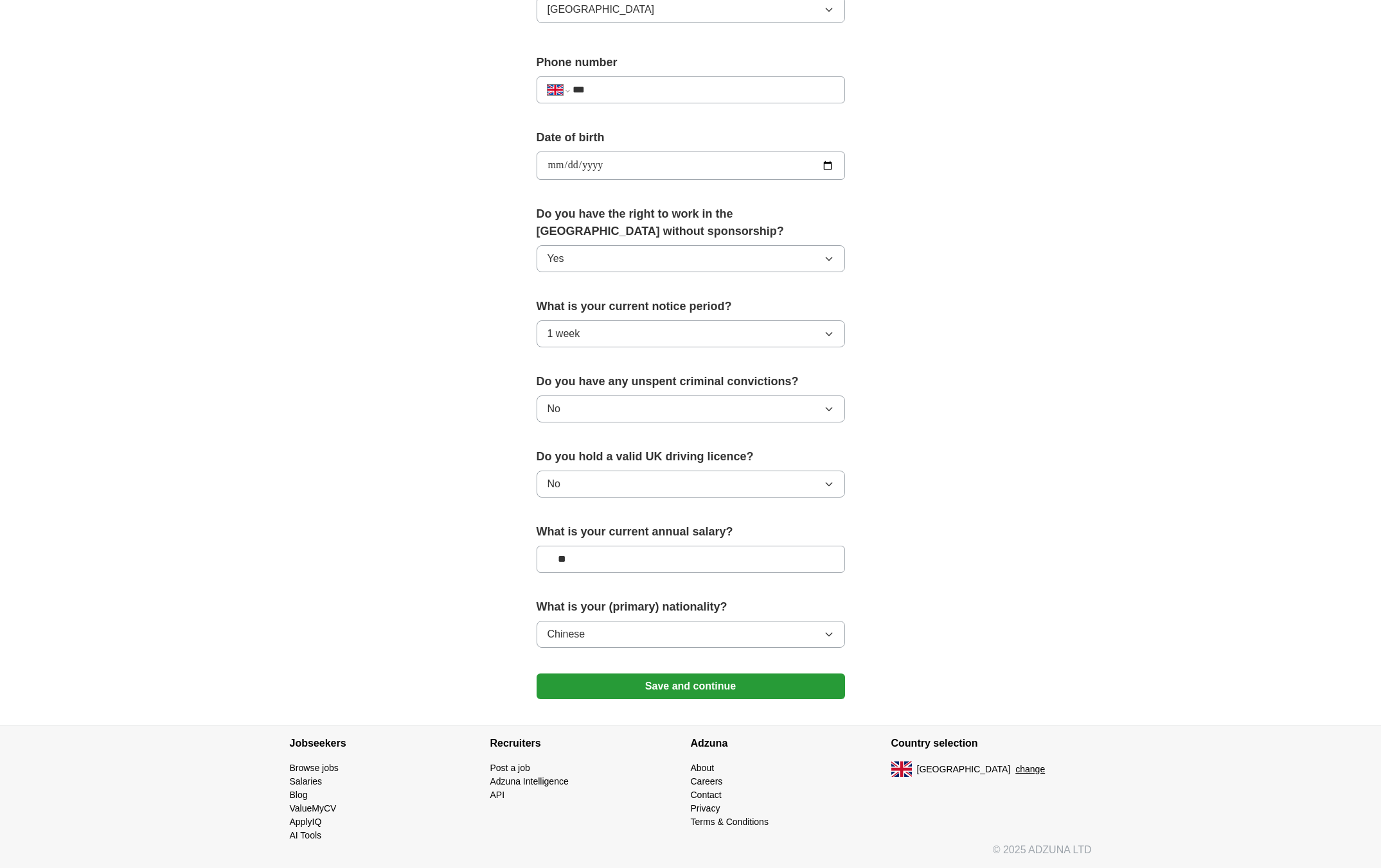
click at [637, 681] on button "Save and continue" at bounding box center [690, 687] width 308 height 26
